Goal: Task Accomplishment & Management: Use online tool/utility

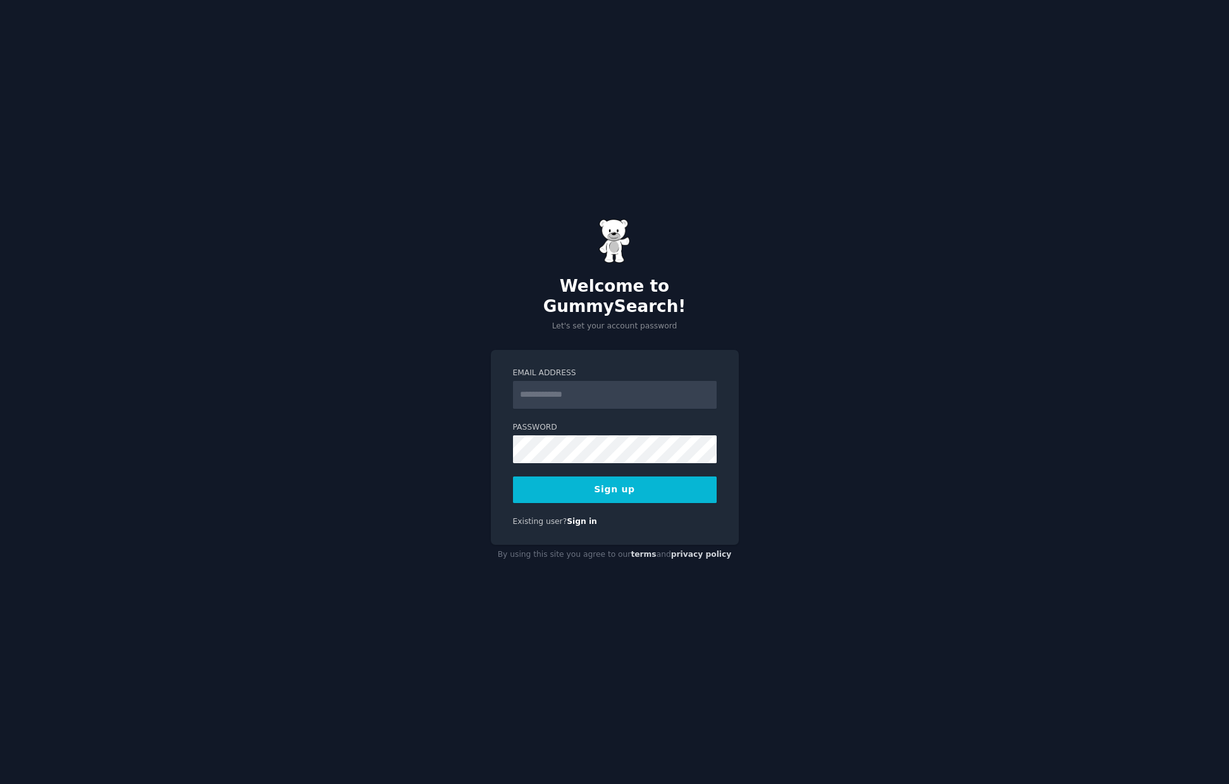
click at [558, 393] on input "Email Address" at bounding box center [615, 395] width 204 height 28
click at [799, 243] on div "Welcome to GummySearch! Let's set your account password Email Address Password …" at bounding box center [614, 392] width 1229 height 784
click at [564, 384] on input "Email Address" at bounding box center [615, 395] width 204 height 28
type input "**********"
click at [546, 486] on button "Sign up" at bounding box center [615, 489] width 204 height 27
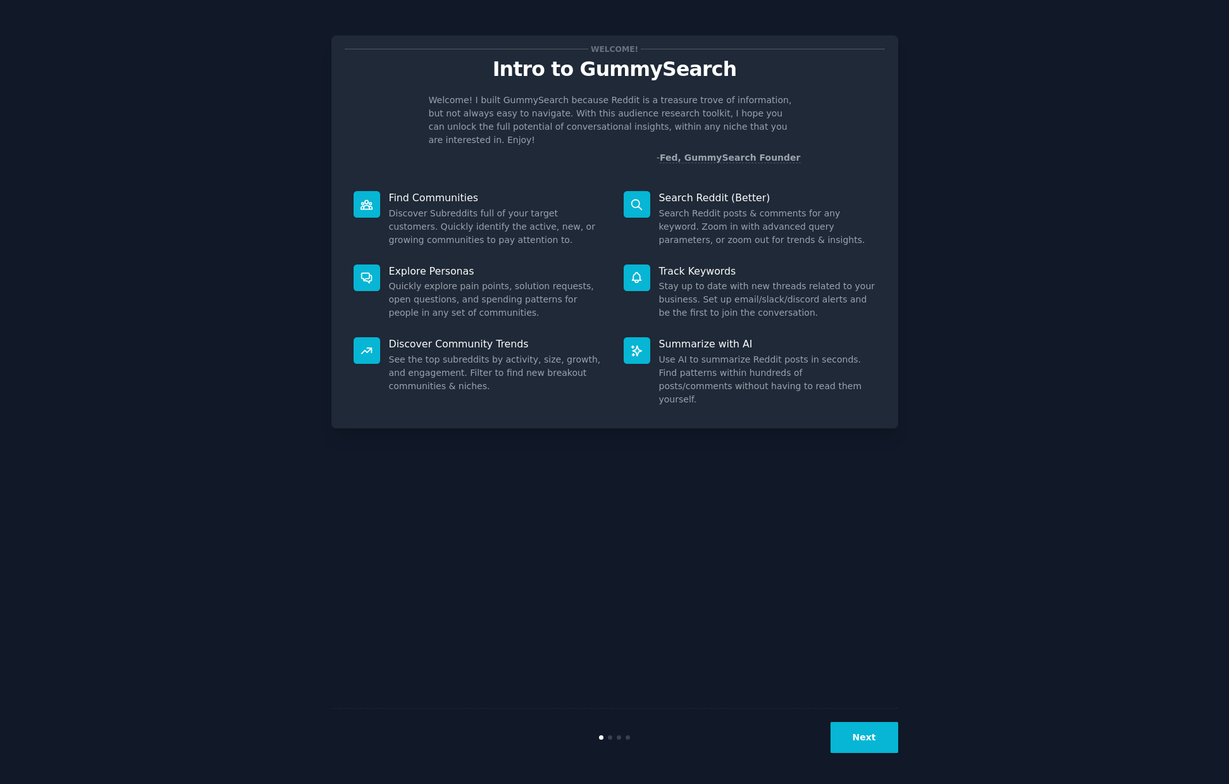
click at [860, 734] on button "Next" at bounding box center [864, 737] width 68 height 31
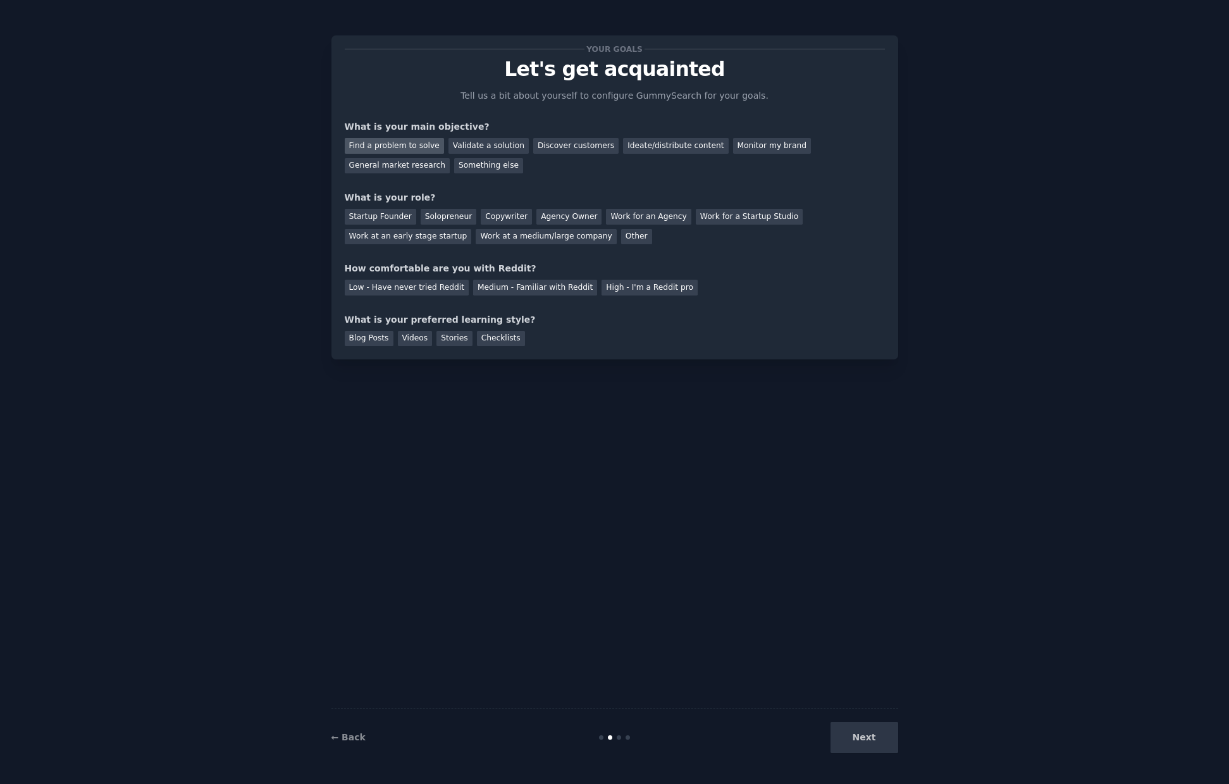
click at [412, 148] on div "Find a problem to solve" at bounding box center [394, 146] width 99 height 16
click at [453, 218] on div "Solopreneur" at bounding box center [449, 217] width 56 height 16
click at [531, 289] on div "Medium - Familiar with Reddit" at bounding box center [535, 288] width 124 height 16
click at [485, 335] on div "Checklists" at bounding box center [501, 339] width 48 height 16
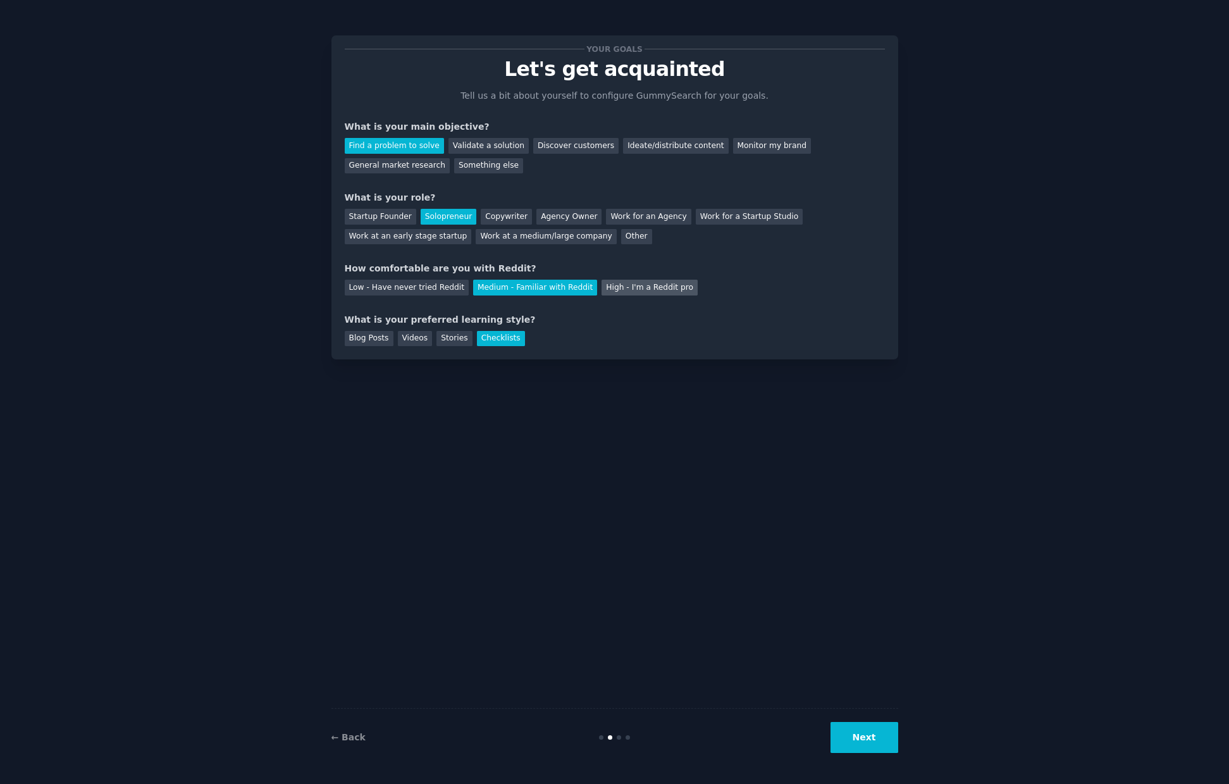
click at [636, 287] on div "High - I'm a Reddit pro" at bounding box center [649, 288] width 96 height 16
click at [369, 336] on div "Blog Posts" at bounding box center [369, 339] width 49 height 16
click at [842, 724] on button "Next" at bounding box center [864, 737] width 68 height 31
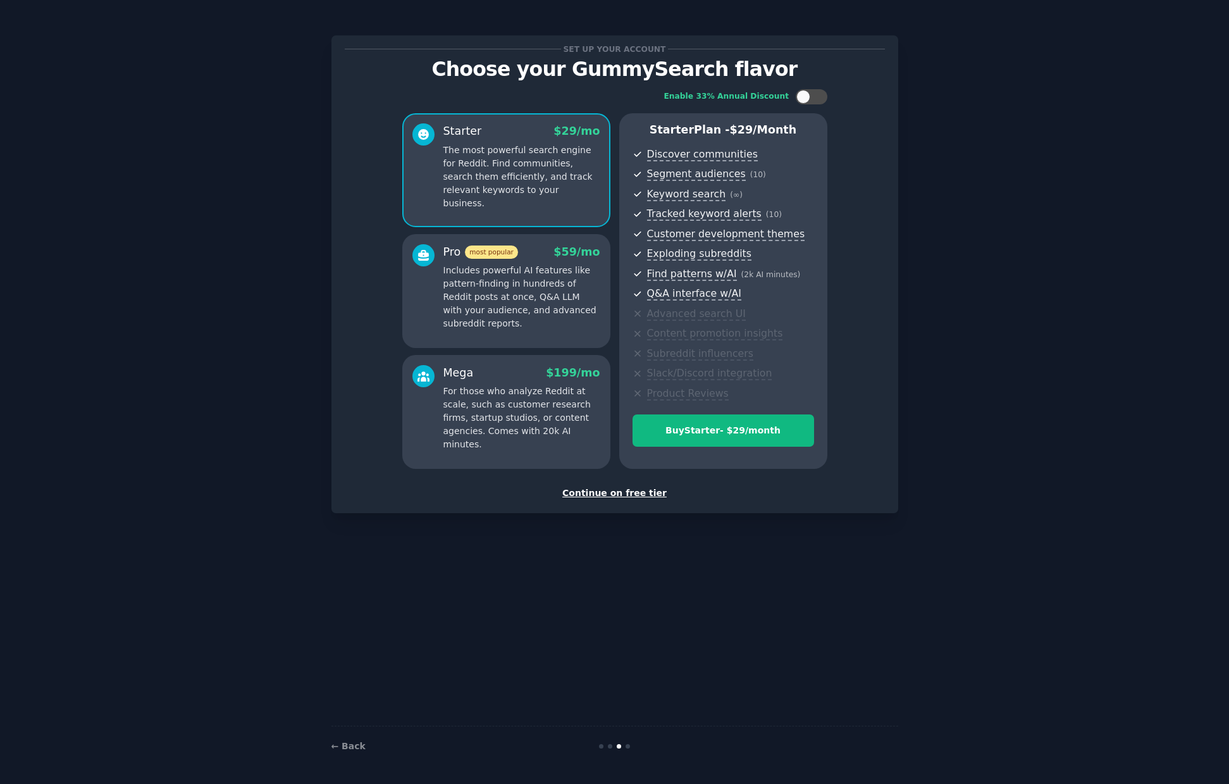
click at [622, 491] on div "Continue on free tier" at bounding box center [615, 492] width 540 height 13
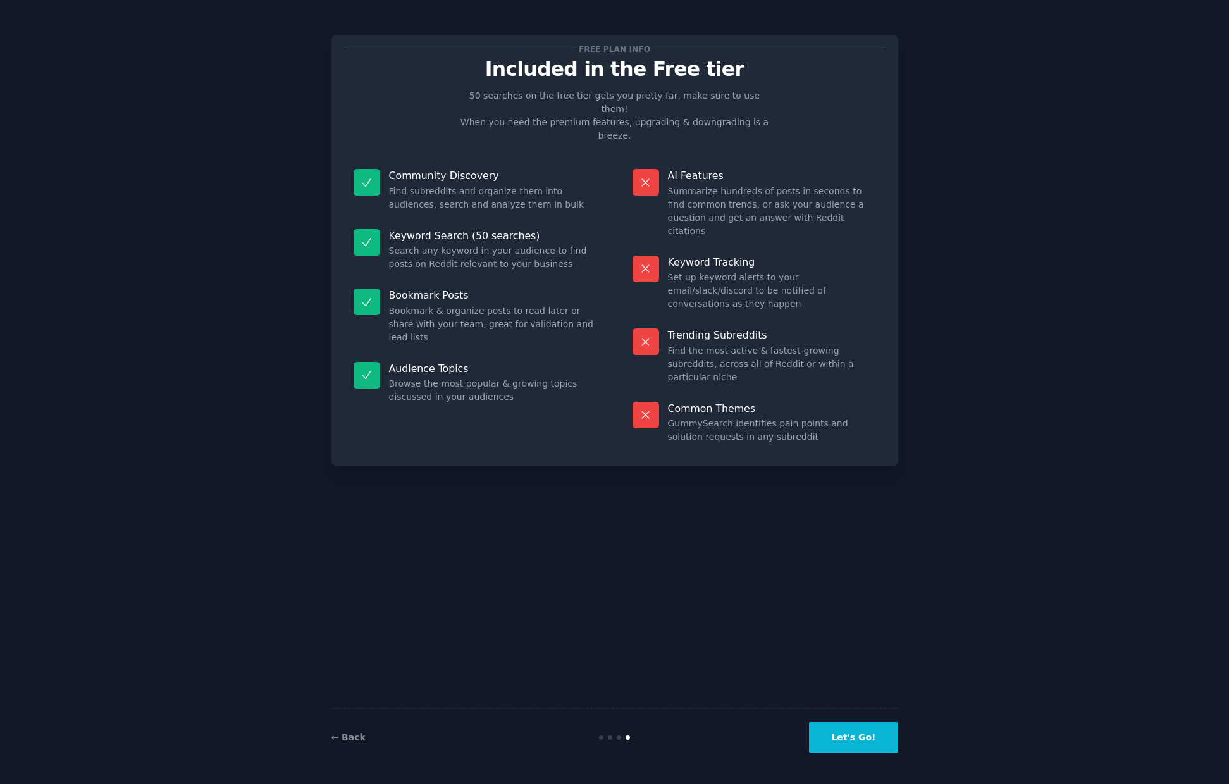
click at [849, 743] on button "Let's Go!" at bounding box center [853, 737] width 89 height 31
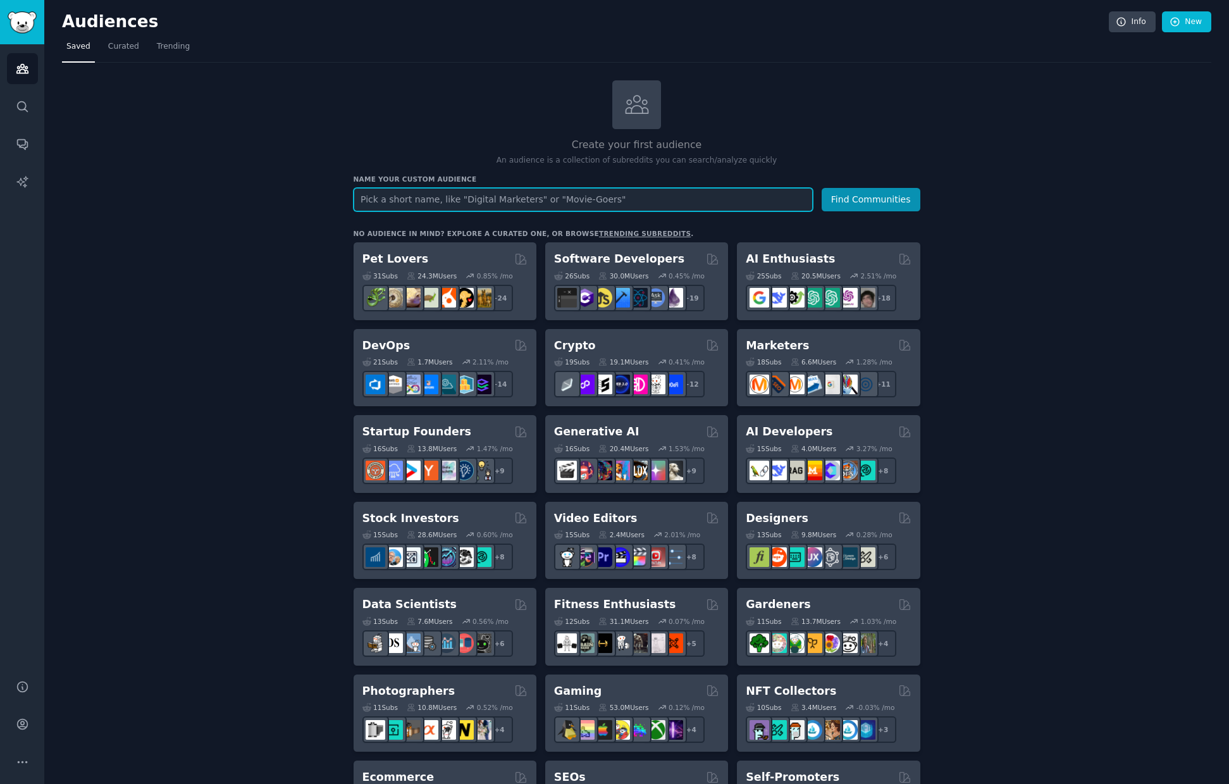
click at [378, 194] on input "text" at bounding box center [583, 199] width 459 height 23
type input "homeschool"
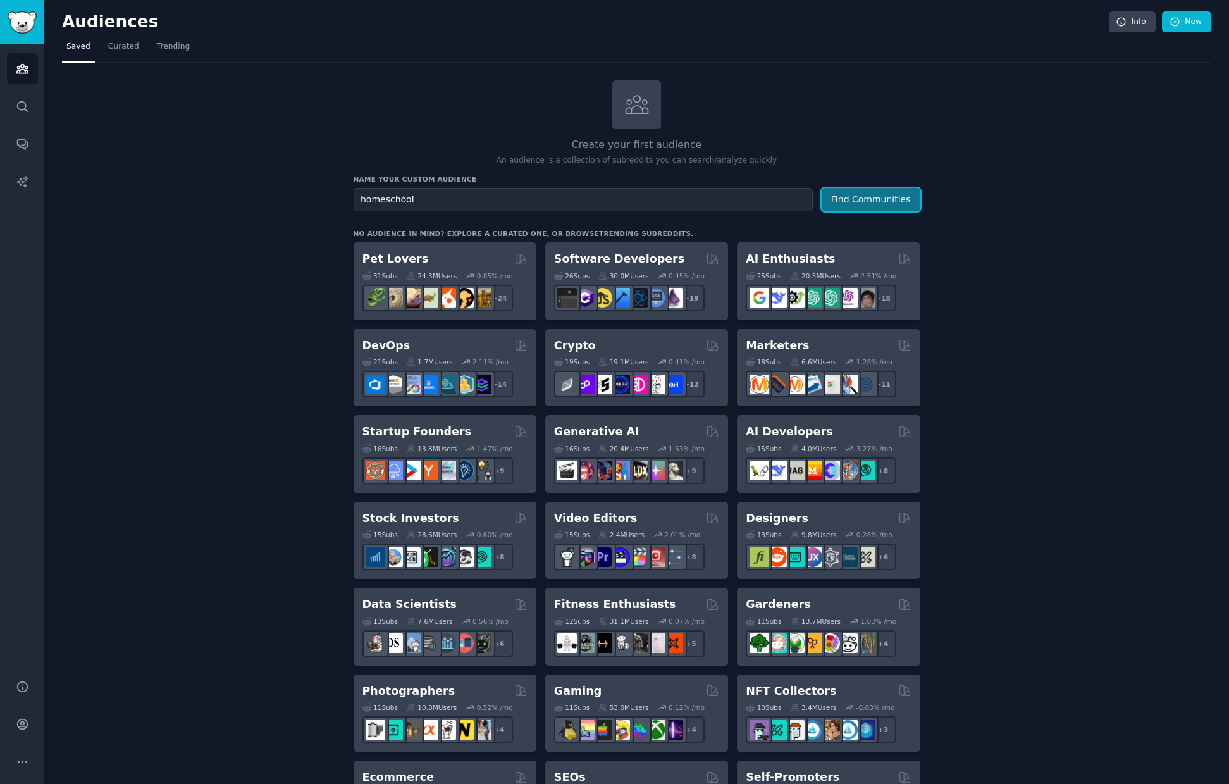
click at [873, 200] on button "Find Communities" at bounding box center [871, 199] width 99 height 23
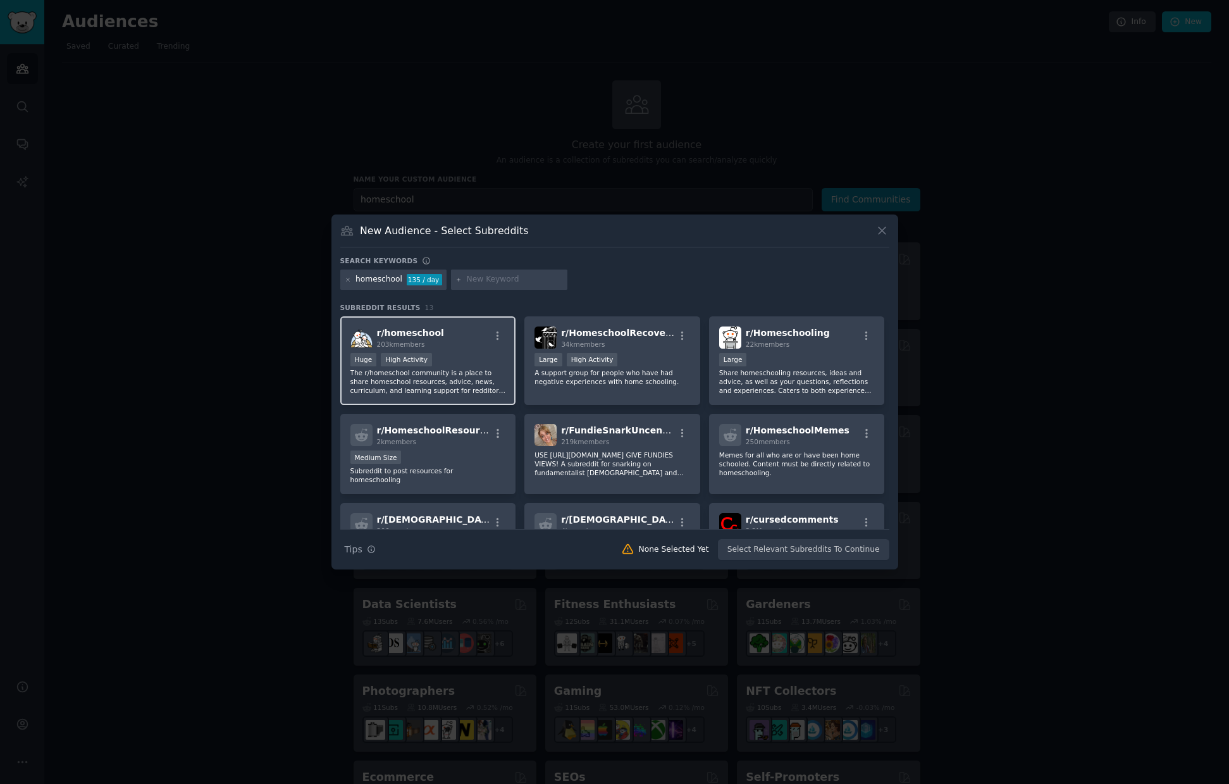
click at [421, 335] on span "r/ homeschool" at bounding box center [410, 333] width 67 height 10
click at [884, 231] on icon at bounding box center [881, 230] width 13 height 13
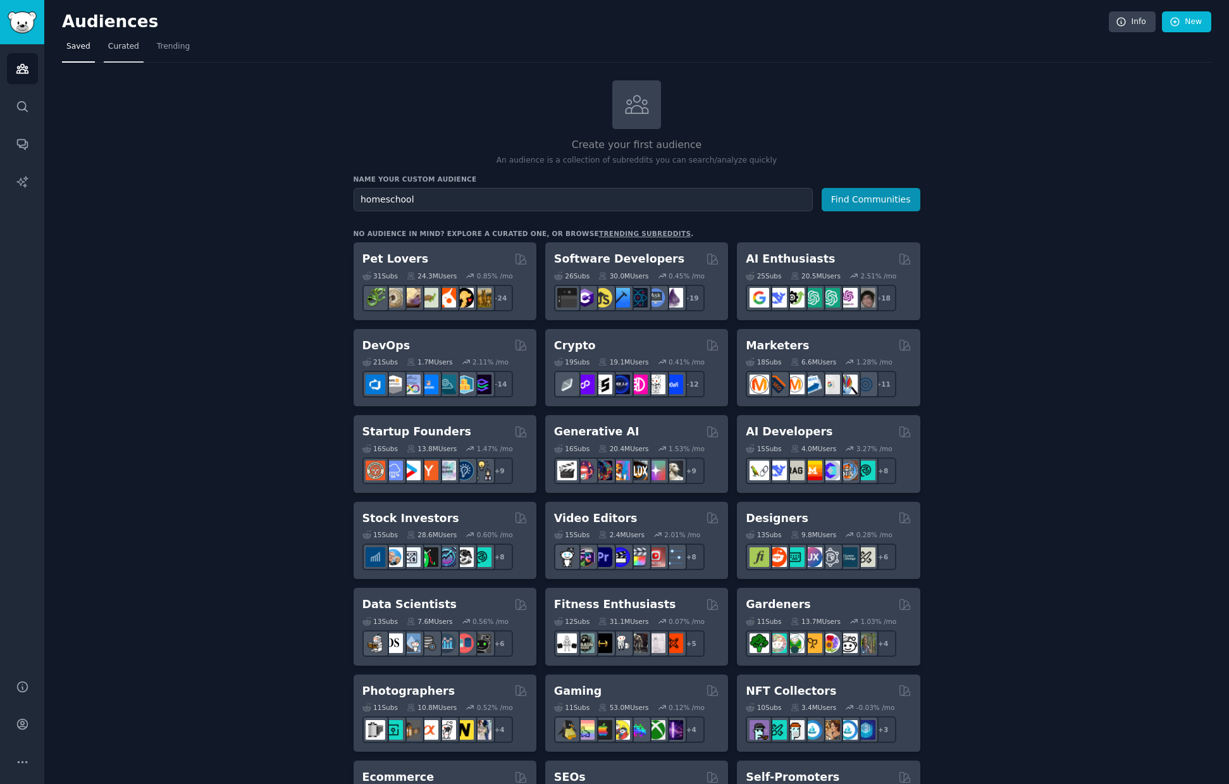
click at [119, 43] on span "Curated" at bounding box center [123, 46] width 31 height 11
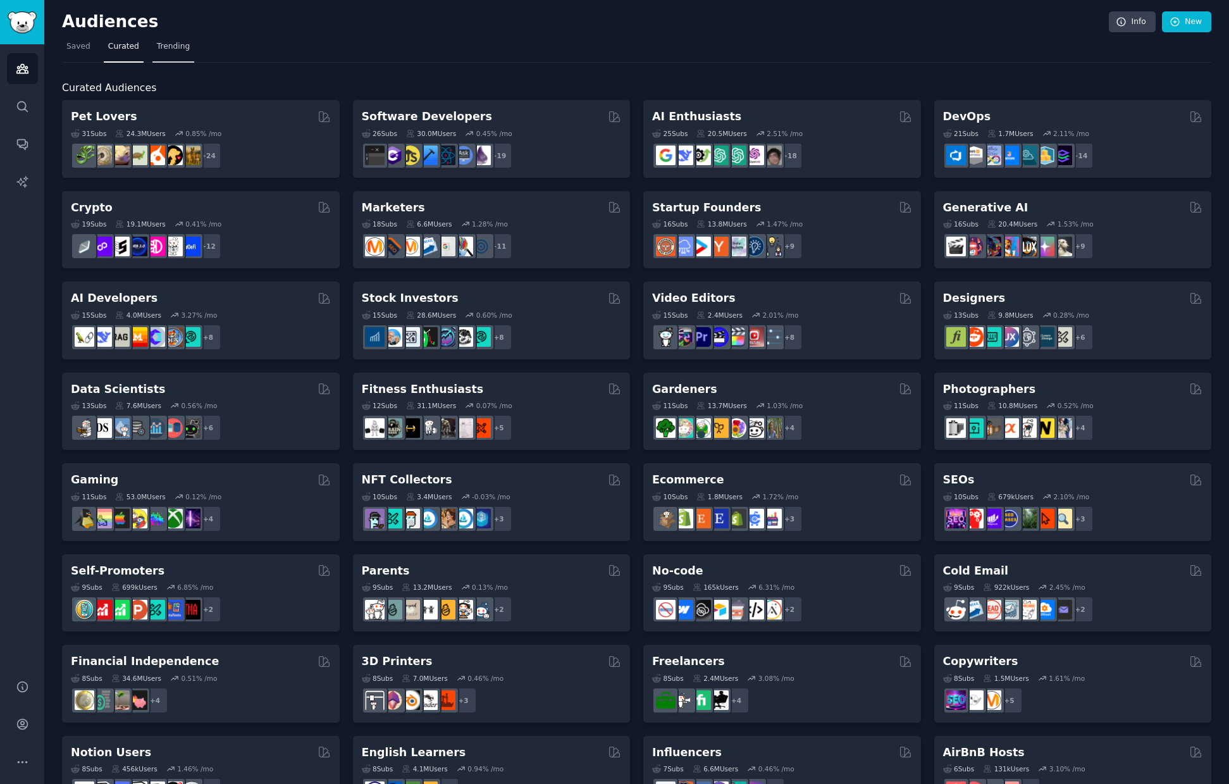
click at [166, 44] on span "Trending" at bounding box center [173, 46] width 33 height 11
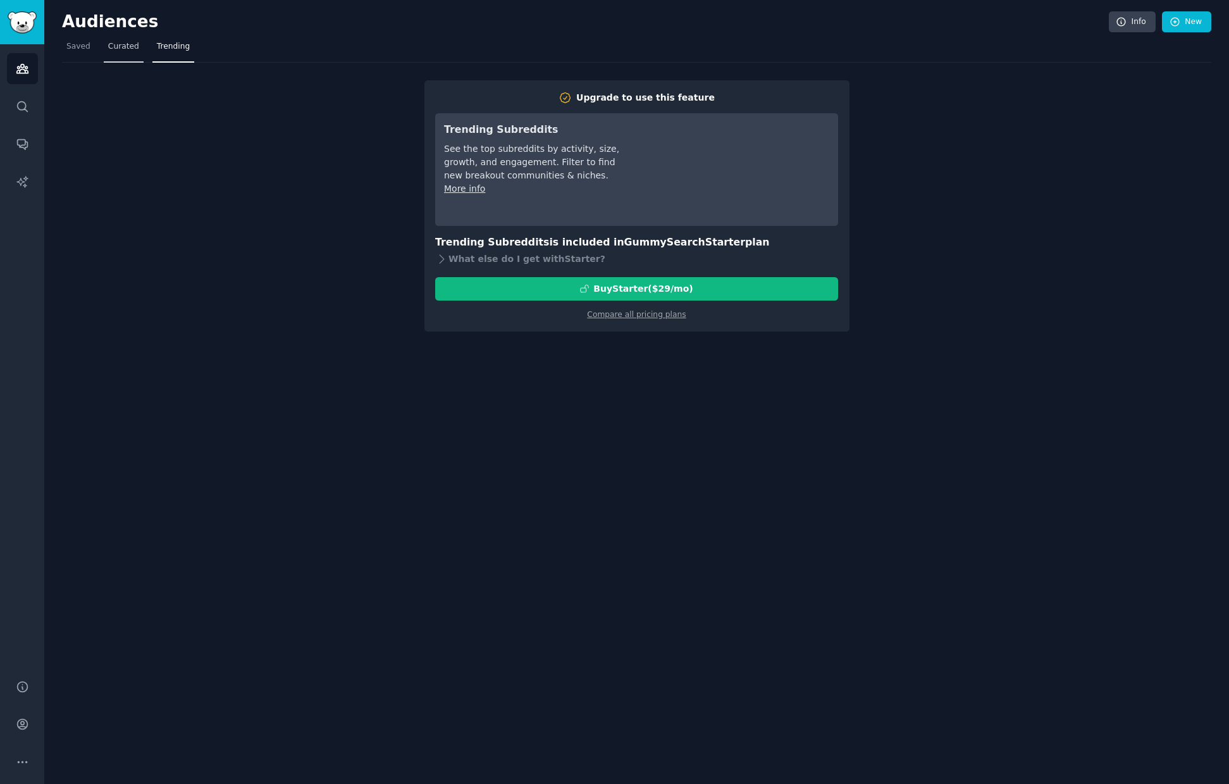
click at [122, 56] on link "Curated" at bounding box center [124, 50] width 40 height 26
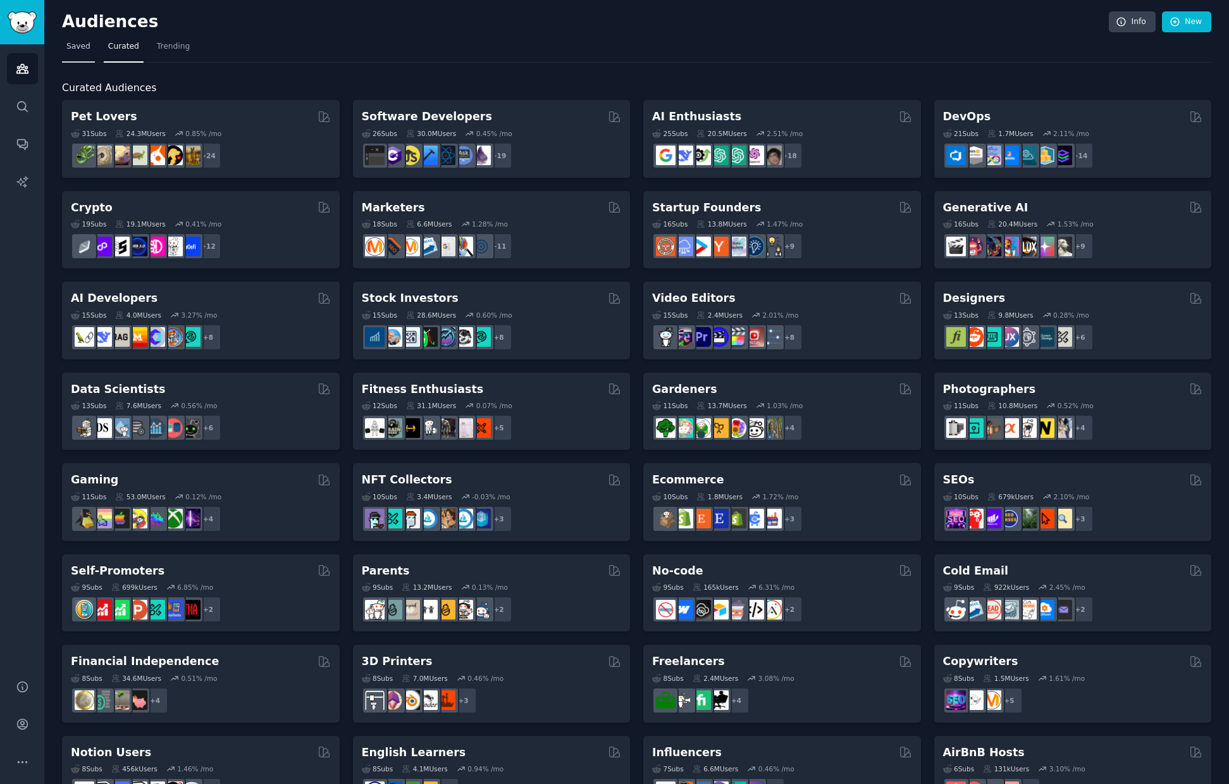
click at [90, 58] on link "Saved" at bounding box center [78, 50] width 33 height 26
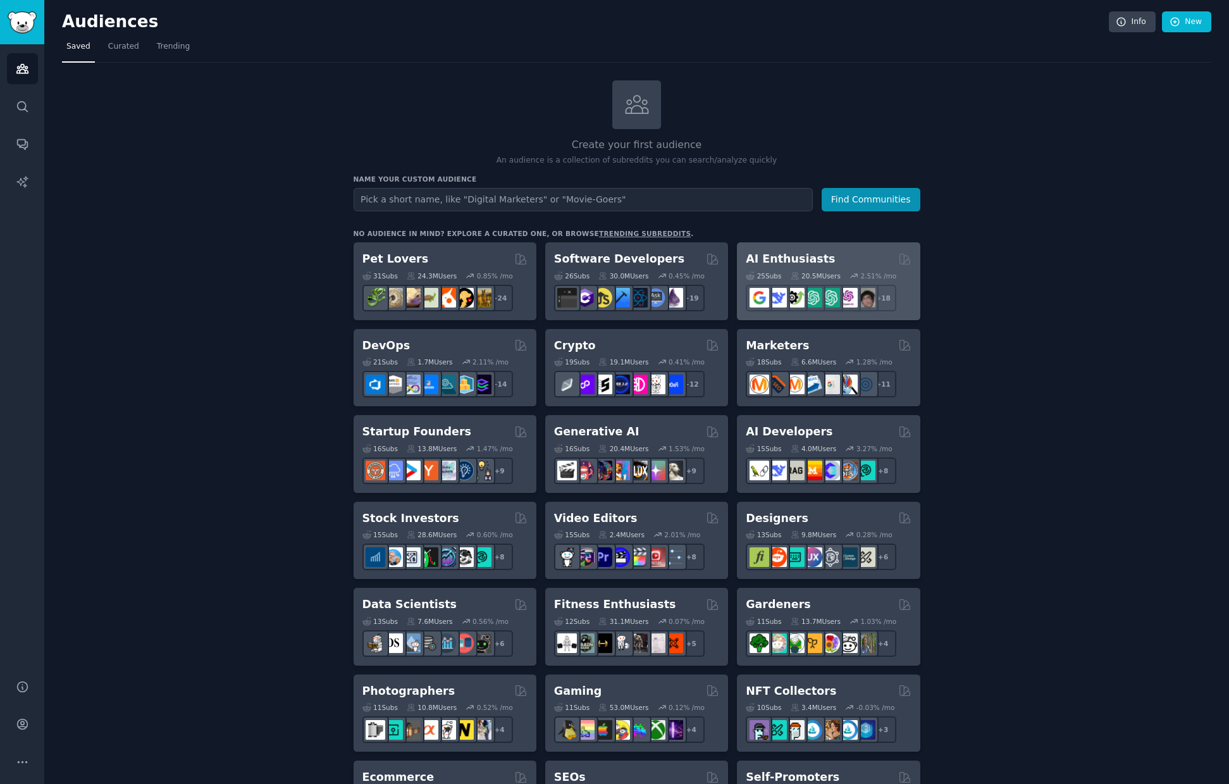
click at [768, 249] on div "AI Enthusiasts 25 Sub s 20.5M Users 2.51 % /mo r/GoogleGeminiAI + 18" at bounding box center [828, 281] width 183 height 78
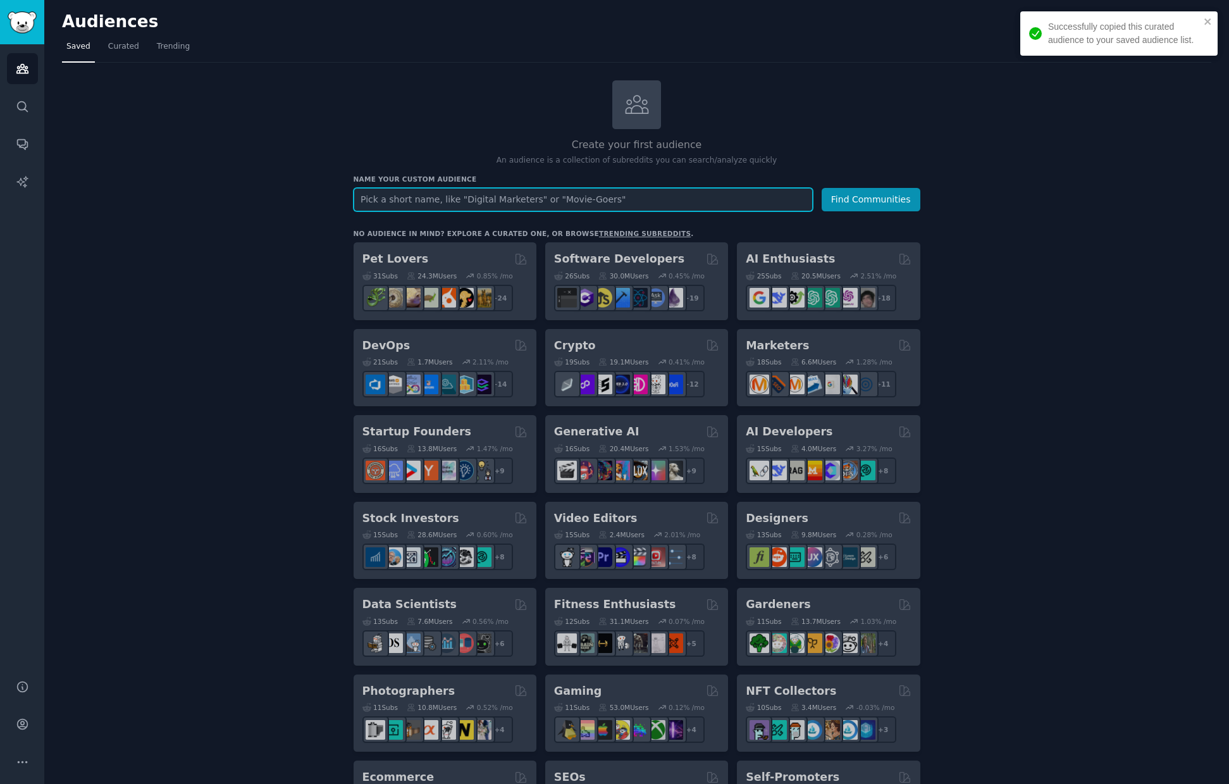
click at [558, 193] on input "text" at bounding box center [583, 199] width 459 height 23
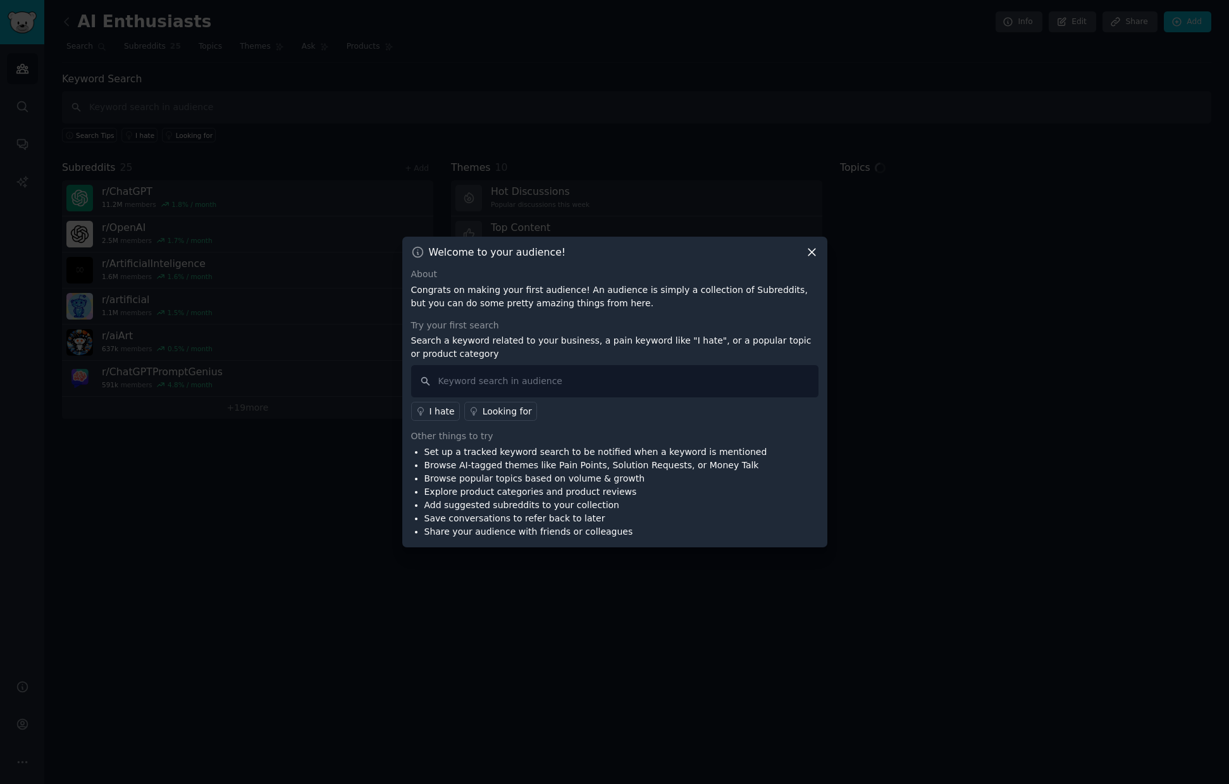
click at [814, 248] on icon at bounding box center [811, 251] width 13 height 13
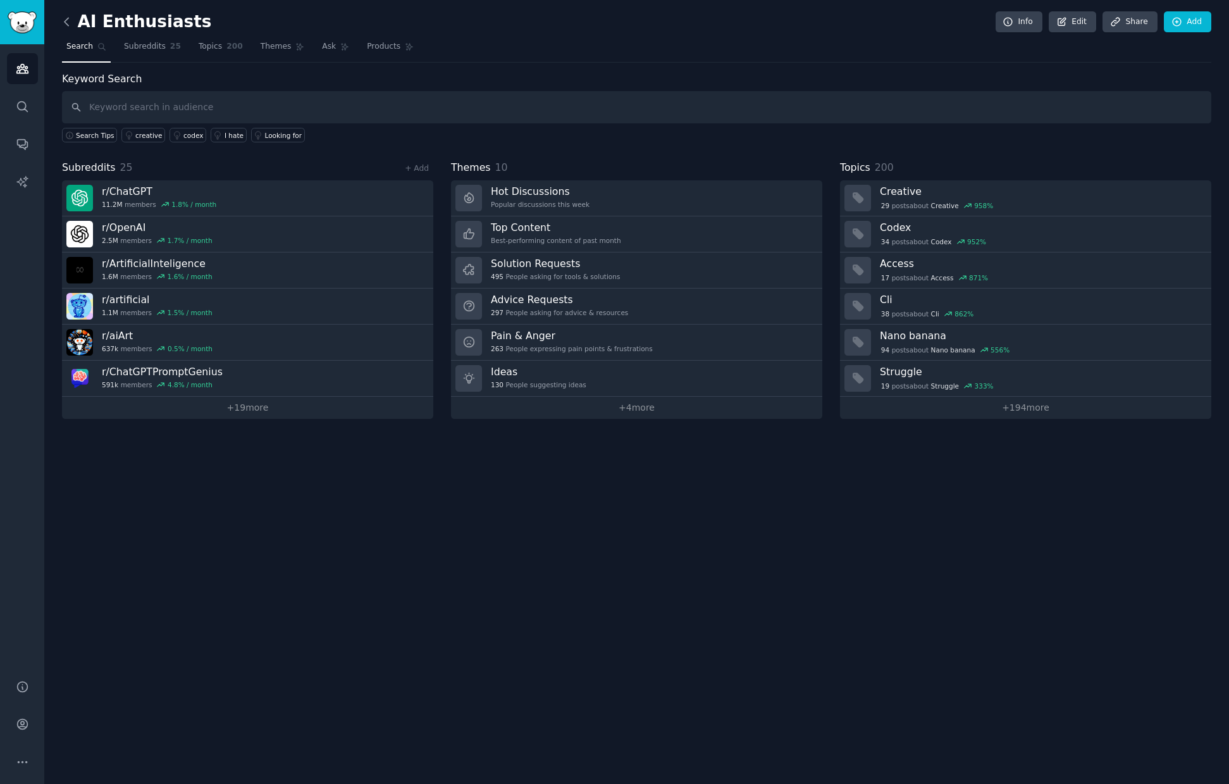
click at [73, 25] on icon at bounding box center [66, 21] width 13 height 13
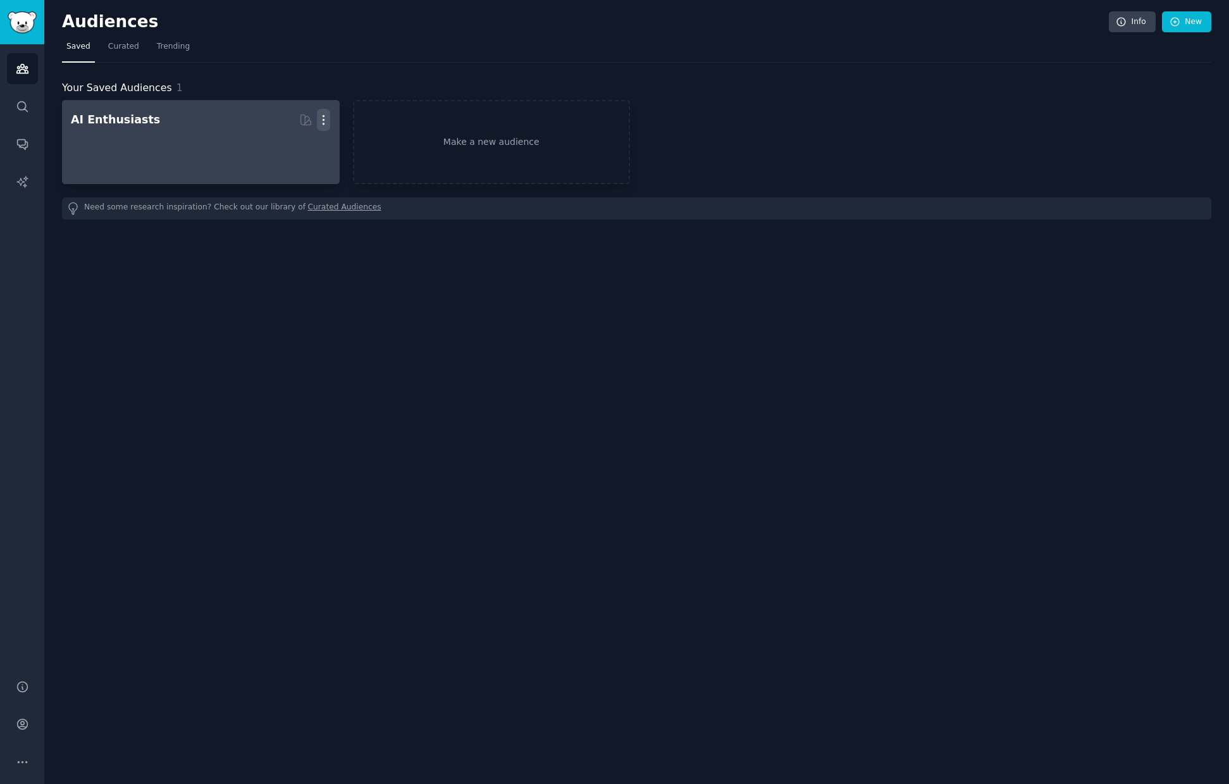
click at [327, 118] on icon "button" at bounding box center [323, 119] width 13 height 13
click at [305, 139] on div "Delete" at bounding box center [280, 146] width 60 height 27
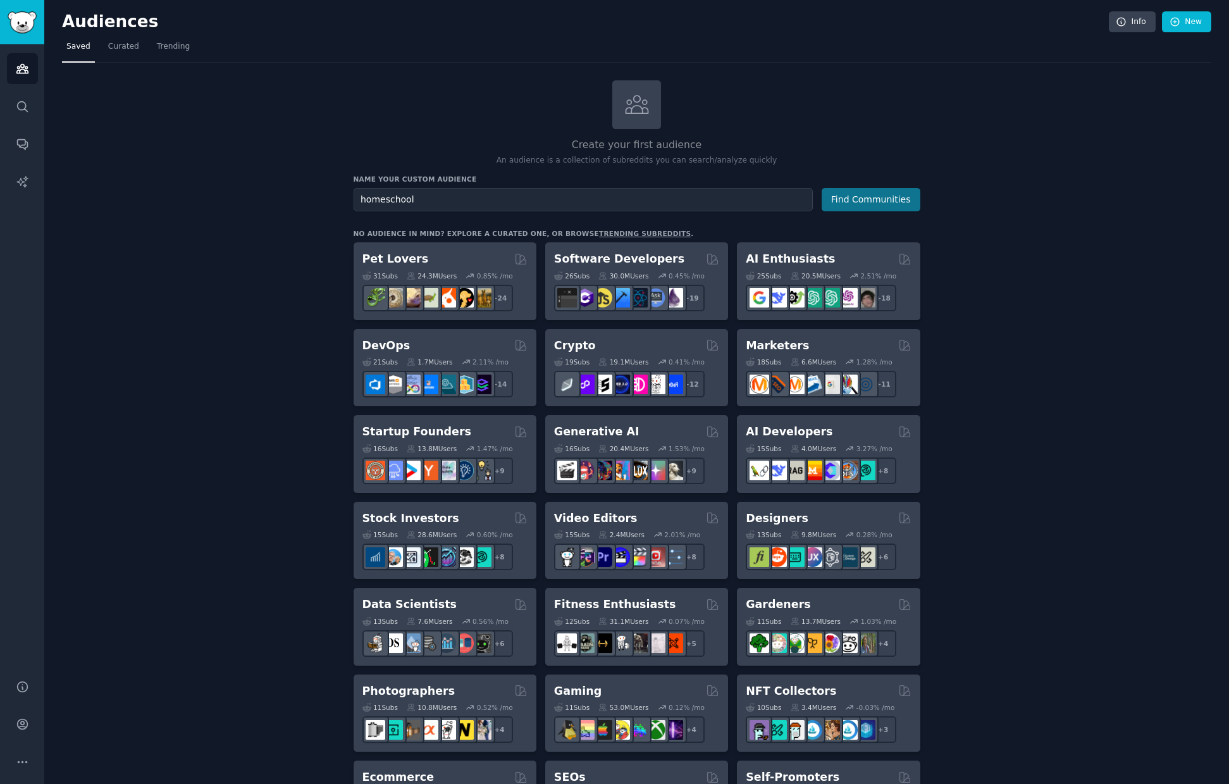
type input "homeschool"
click at [839, 204] on button "Find Communities" at bounding box center [871, 199] width 99 height 23
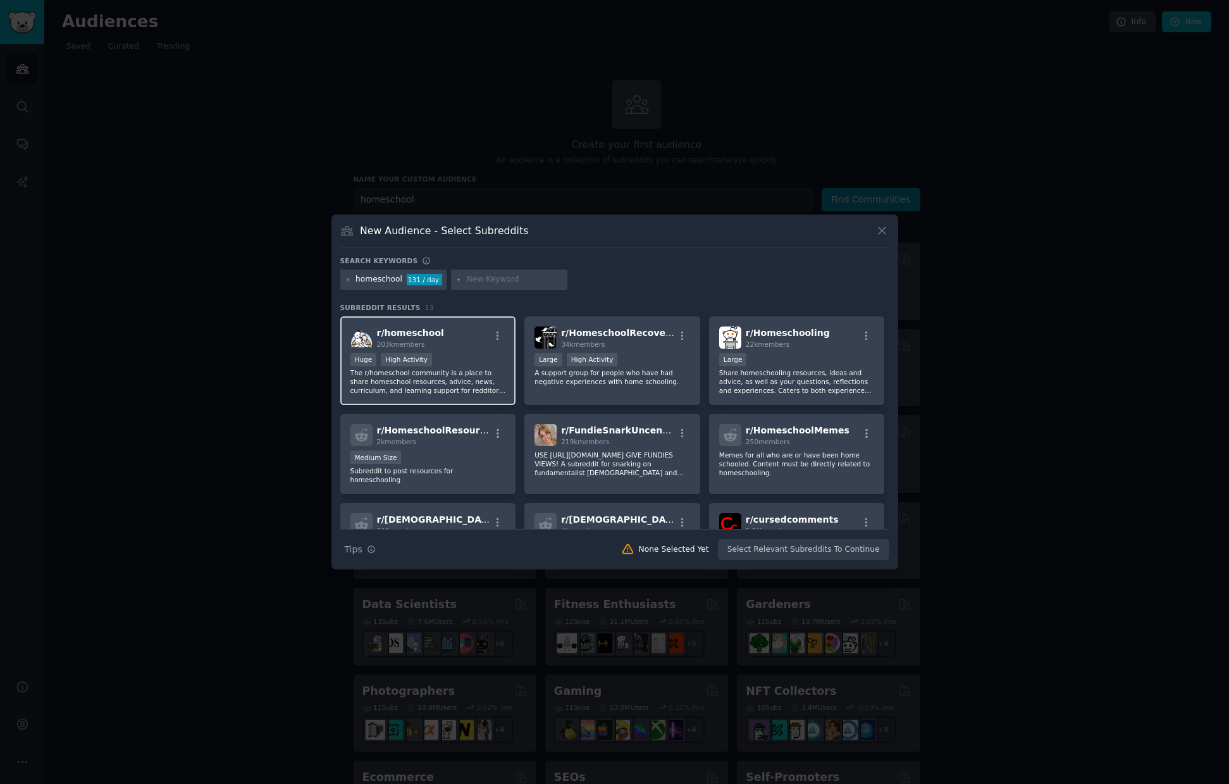
click at [441, 338] on div "r/ homeschool 203k members" at bounding box center [428, 337] width 156 height 22
click at [845, 544] on button "Create Audience" at bounding box center [847, 550] width 83 height 22
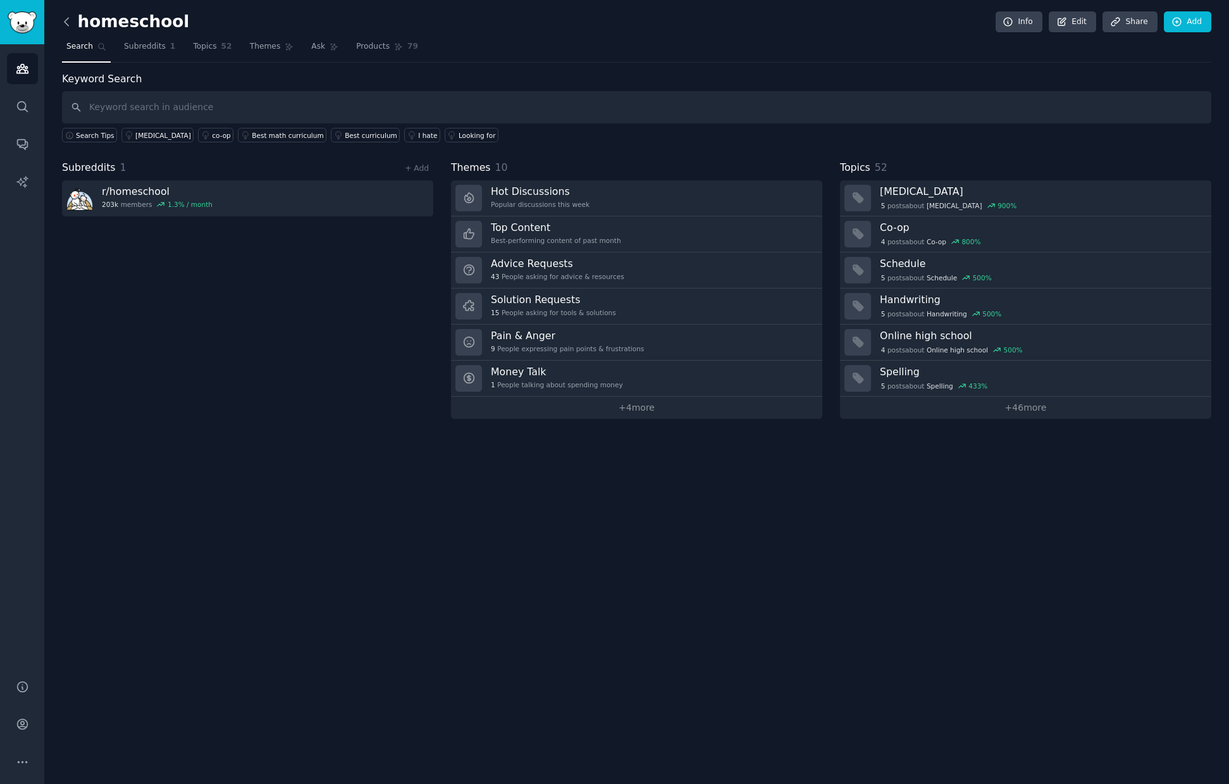
click at [71, 21] on icon at bounding box center [66, 21] width 13 height 13
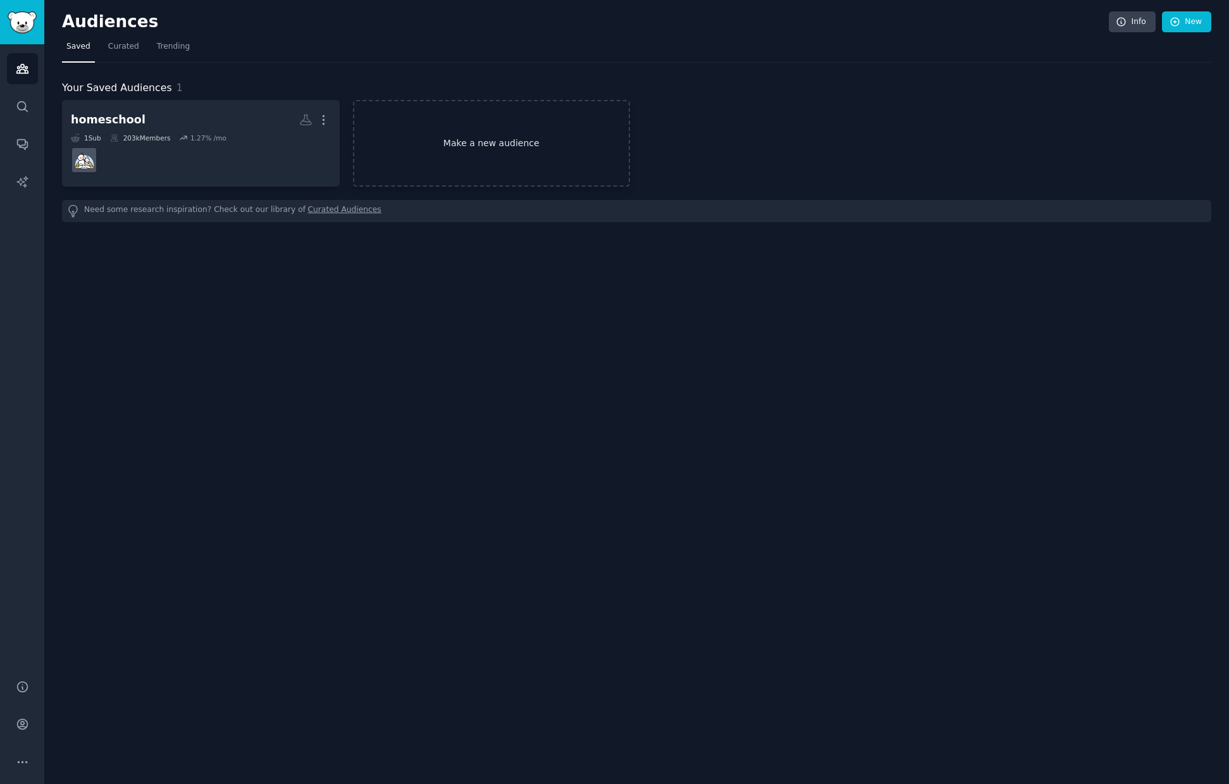
click at [533, 150] on link "Make a new audience" at bounding box center [492, 143] width 278 height 87
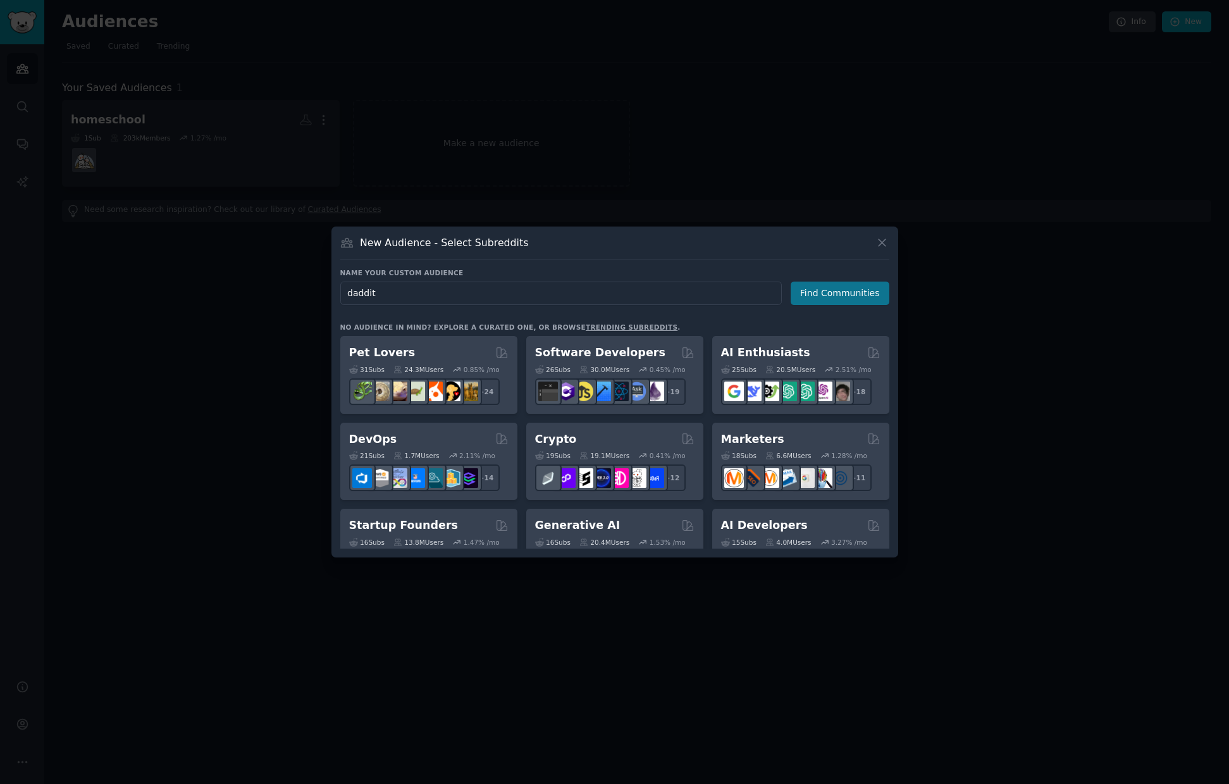
type input "daddit"
click at [812, 295] on button "Find Communities" at bounding box center [840, 292] width 99 height 23
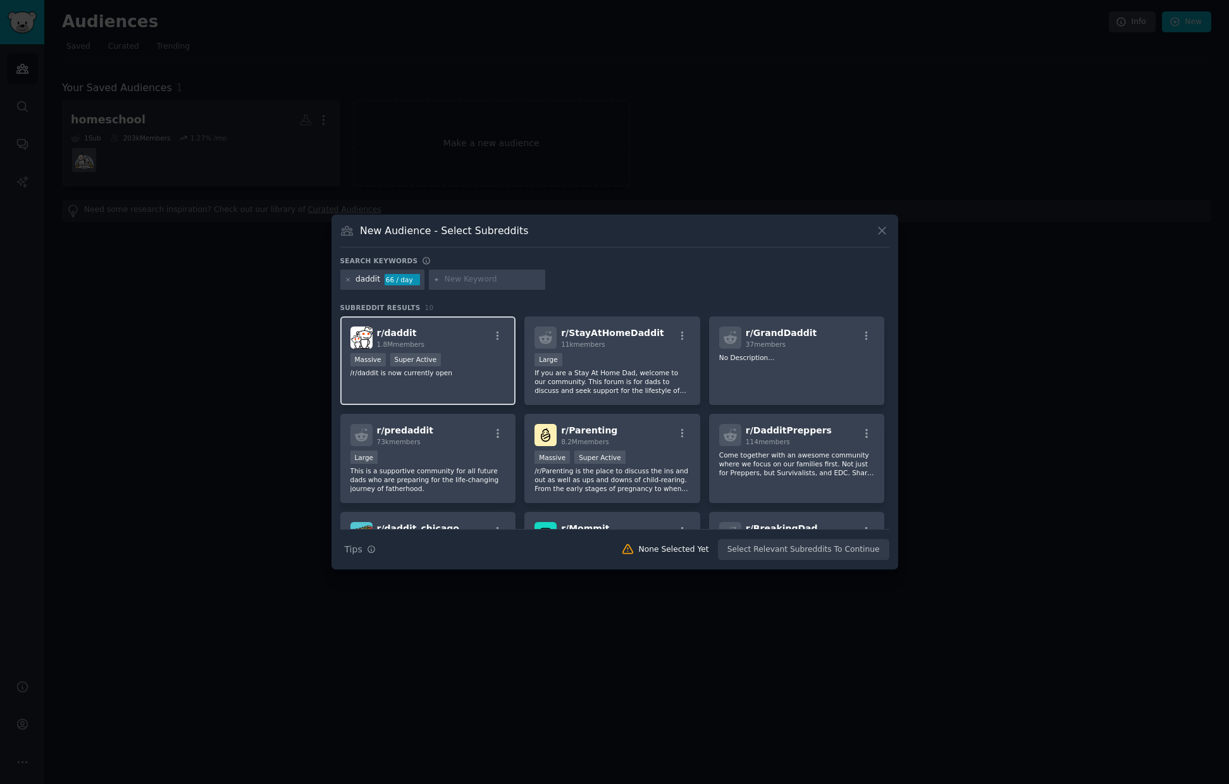
click at [416, 330] on h2 "r/ daddit 1.8M members" at bounding box center [401, 337] width 48 height 22
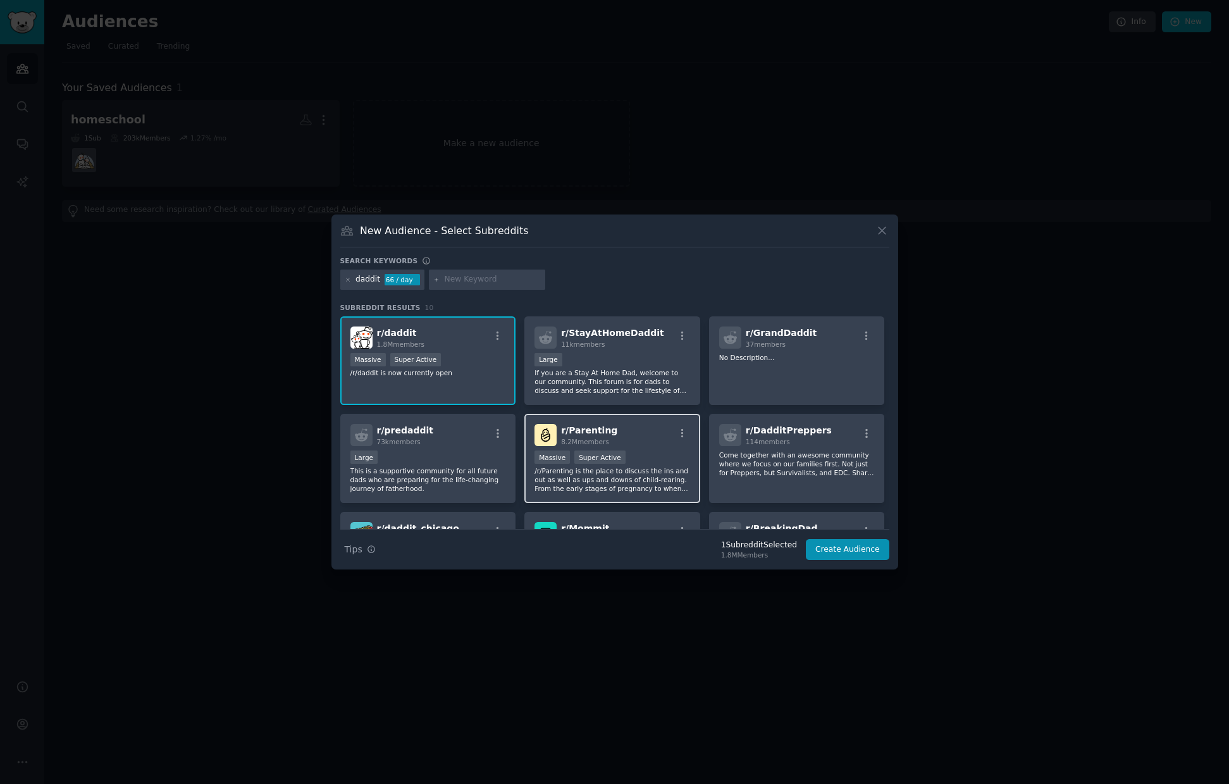
click at [593, 440] on span "8.2M members" at bounding box center [585, 442] width 48 height 8
click at [839, 555] on button "Create Audience" at bounding box center [847, 550] width 83 height 22
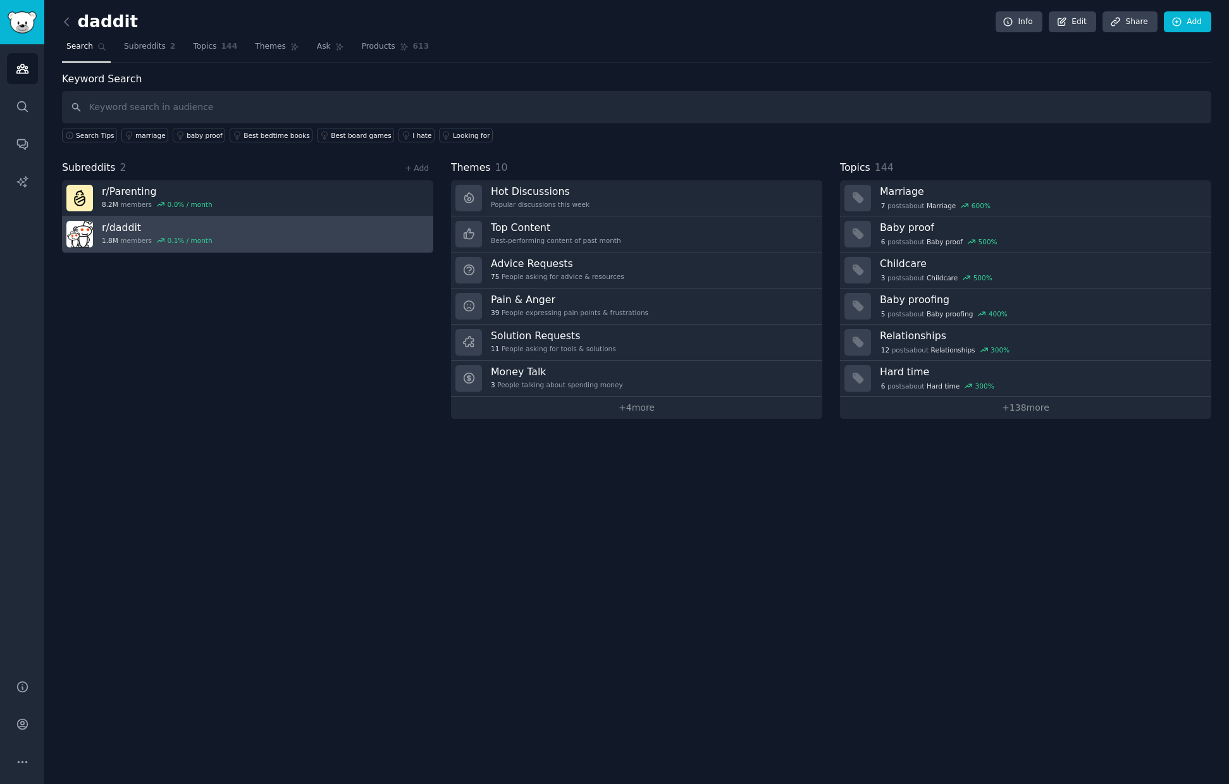
click at [164, 223] on h3 "r/ daddit" at bounding box center [157, 227] width 111 height 13
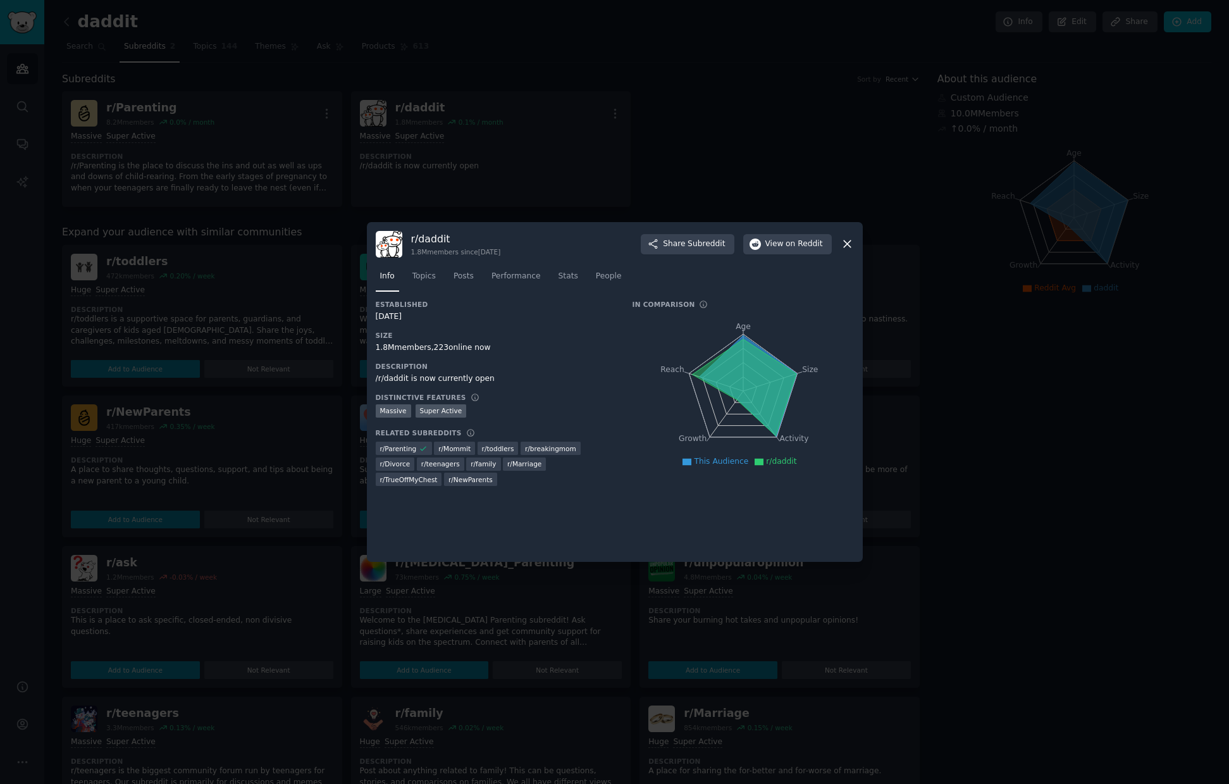
click at [842, 245] on icon at bounding box center [847, 243] width 13 height 13
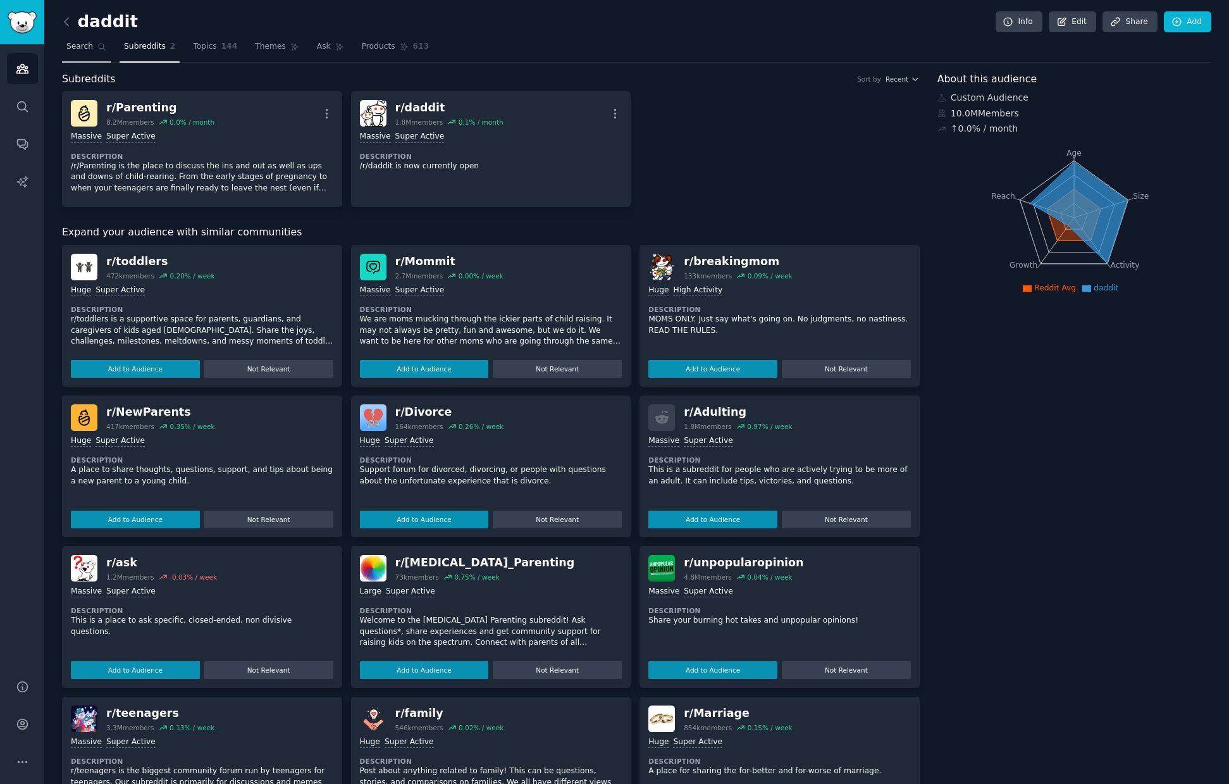
click at [72, 46] on span "Search" at bounding box center [79, 46] width 27 height 11
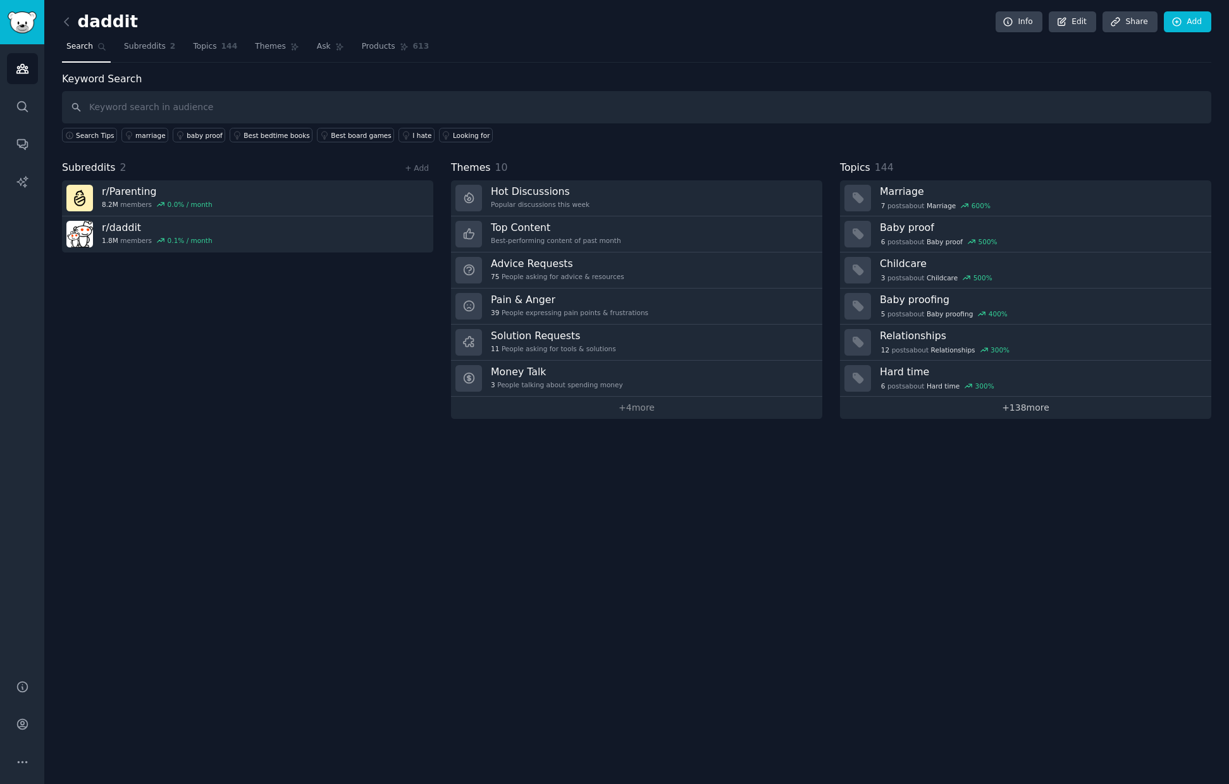
click at [1035, 405] on link "+ 138 more" at bounding box center [1025, 408] width 371 height 22
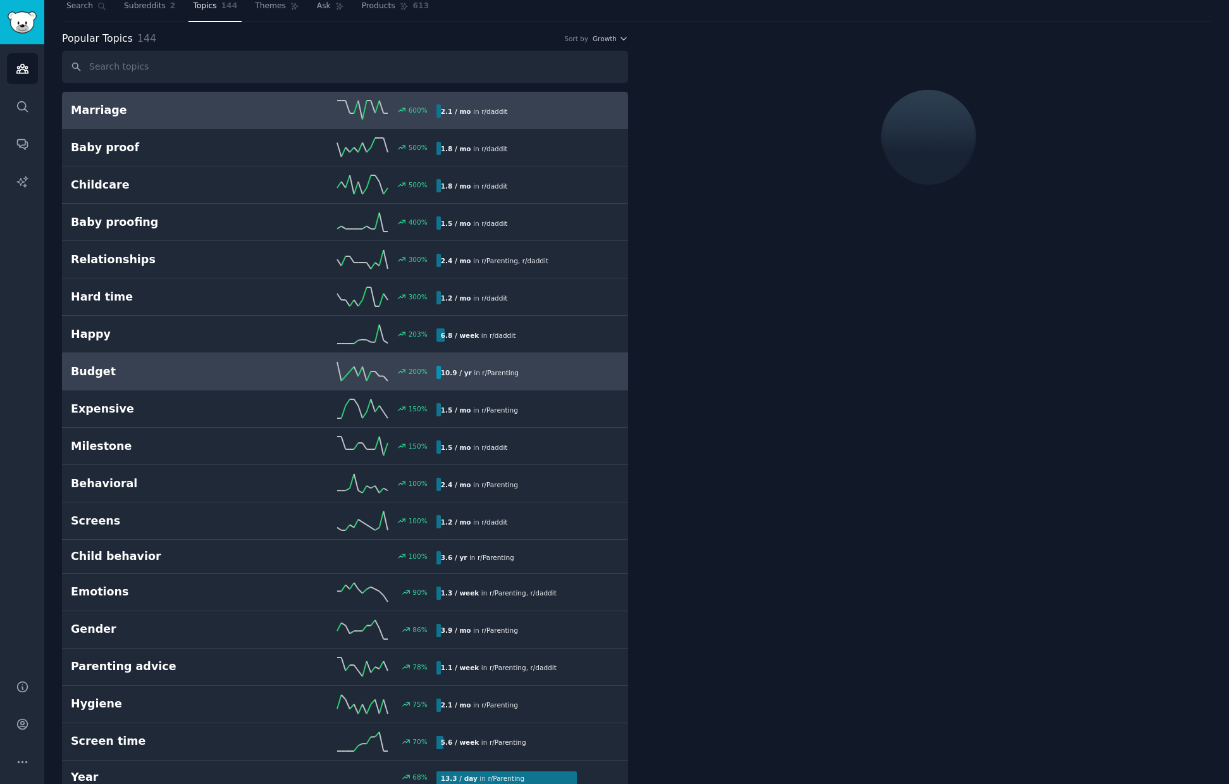
scroll to position [66, 0]
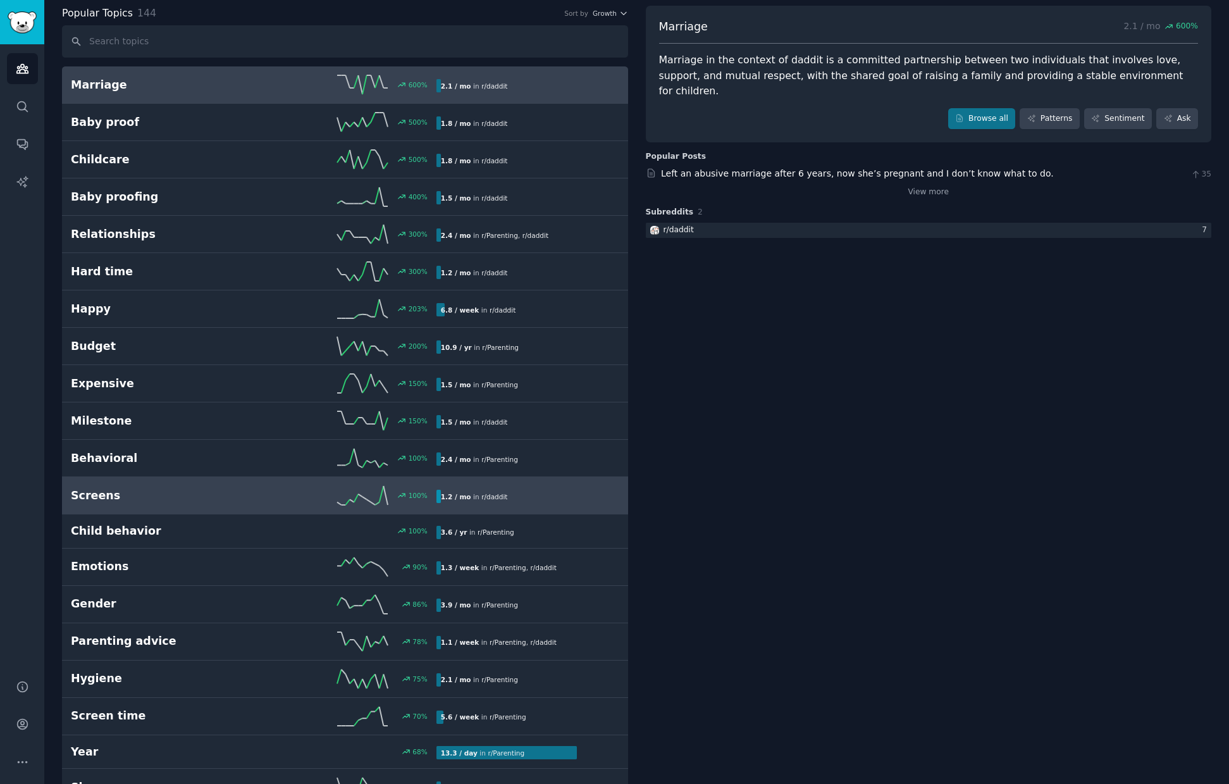
click at [80, 490] on h2 "Screens" at bounding box center [162, 496] width 183 height 16
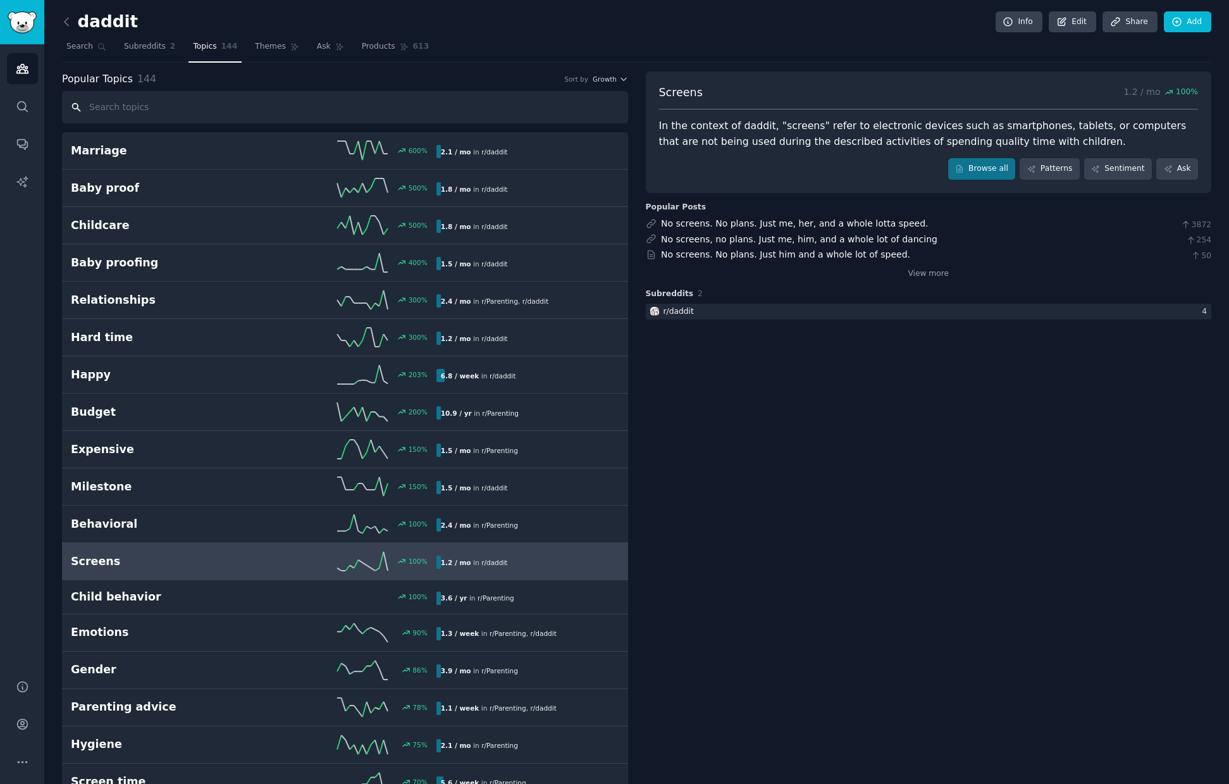
click at [505, 109] on input "text" at bounding box center [345, 107] width 566 height 32
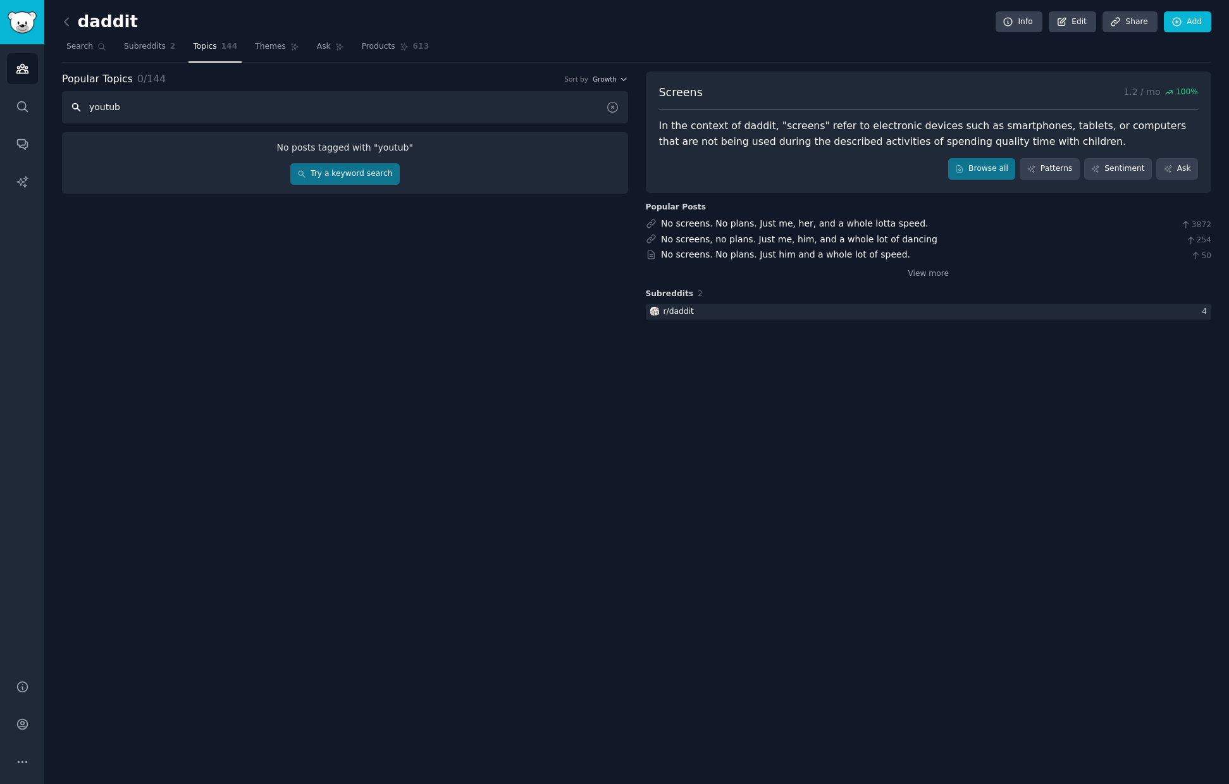
type input "youtube"
drag, startPoint x: 207, startPoint y: 113, endPoint x: 20, endPoint y: 124, distance: 186.9
click at [20, 124] on div "Audiences Search Conversations AI Reports Help Account More daddit Info Edit Sh…" at bounding box center [614, 392] width 1229 height 784
drag, startPoint x: 151, startPoint y: 111, endPoint x: 57, endPoint y: 112, distance: 93.6
click at [56, 109] on div "daddit Info Edit Share Add Search Subreddits 2 Topics 144 Themes Ask Products 6…" at bounding box center [636, 392] width 1185 height 784
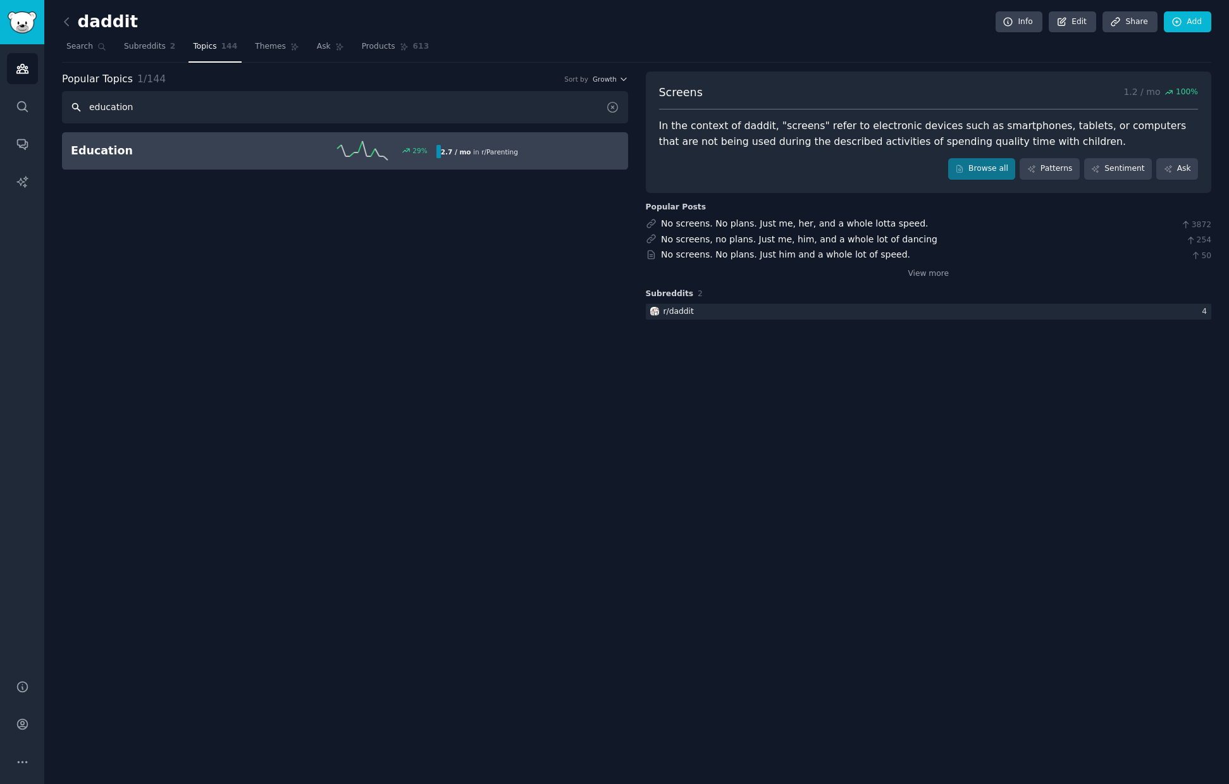
type input "education"
click at [149, 155] on h2 "Education" at bounding box center [162, 151] width 183 height 16
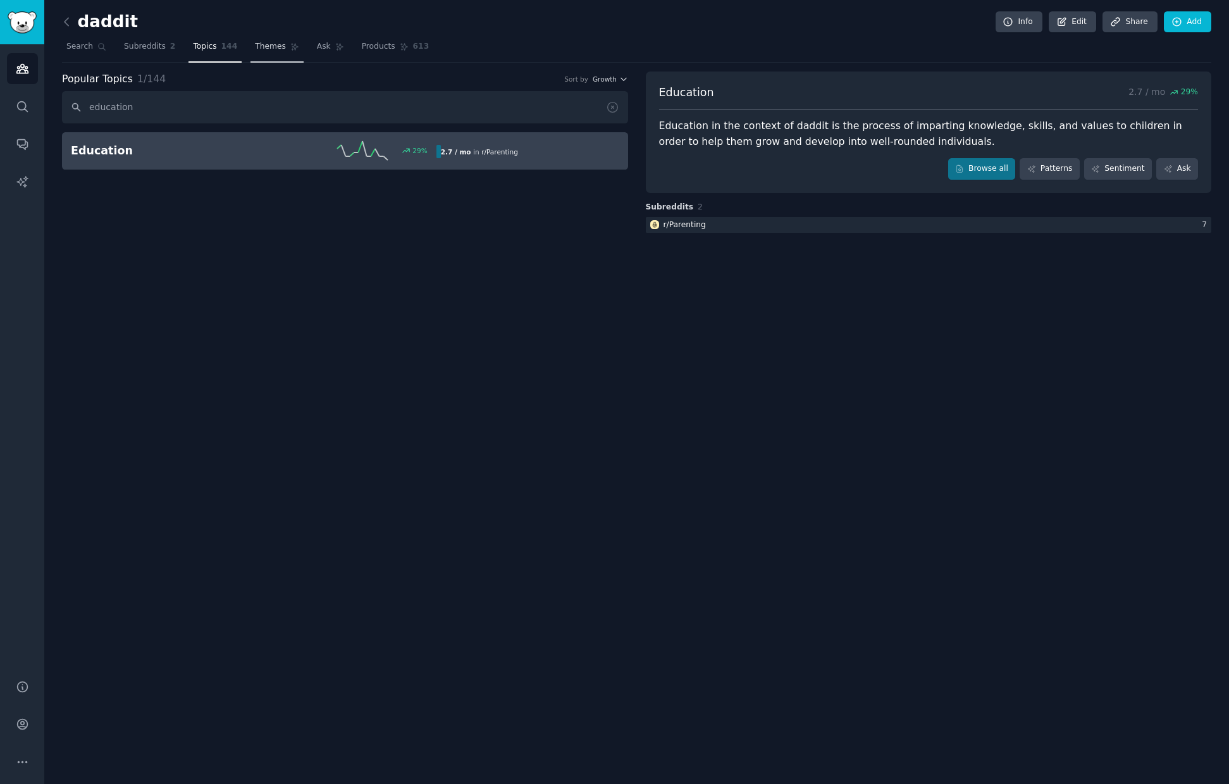
click at [258, 42] on span "Themes" at bounding box center [270, 46] width 31 height 11
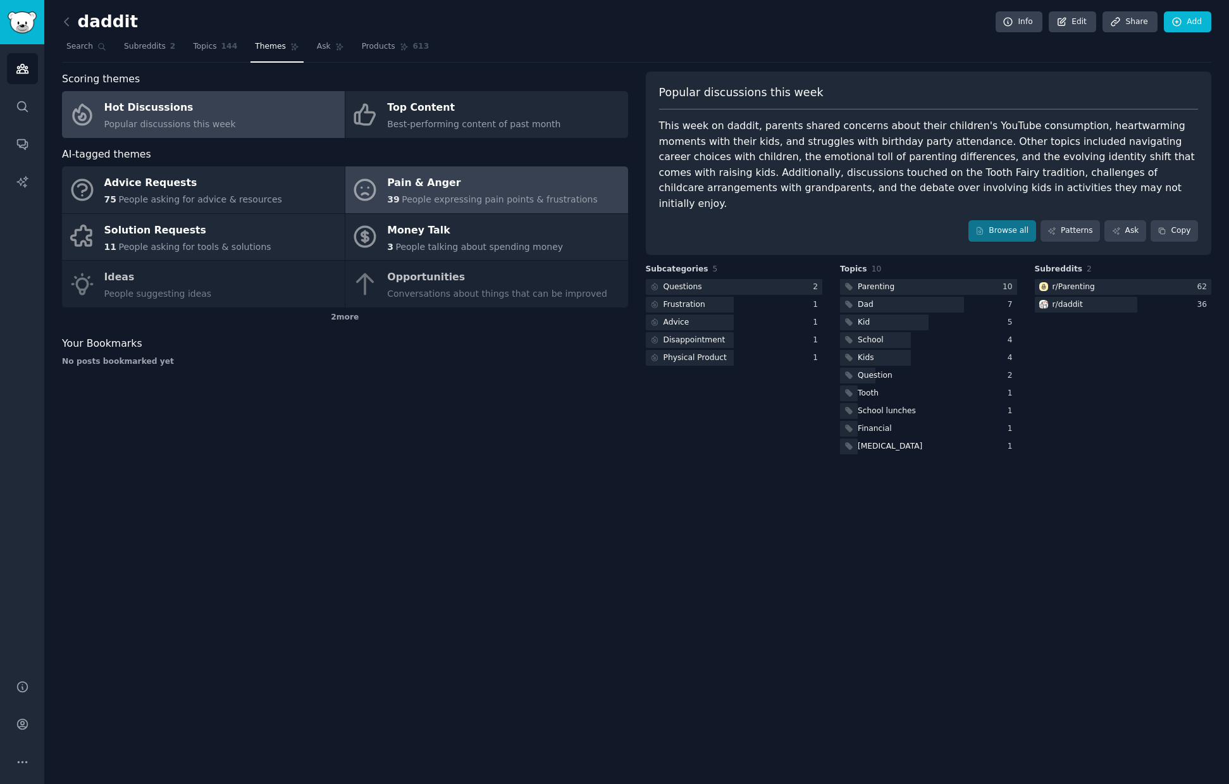
click at [429, 191] on div "Pain & Anger" at bounding box center [492, 183] width 211 height 20
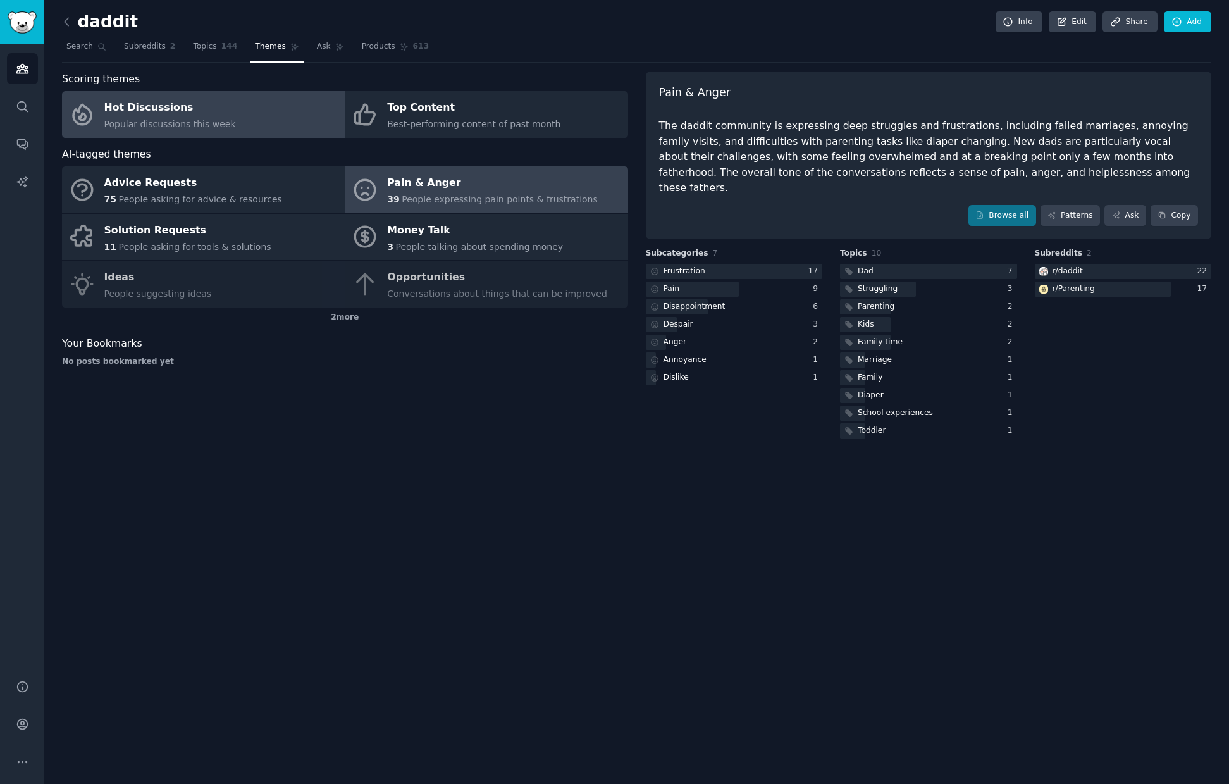
click at [218, 102] on div "Hot Discussions" at bounding box center [170, 108] width 132 height 20
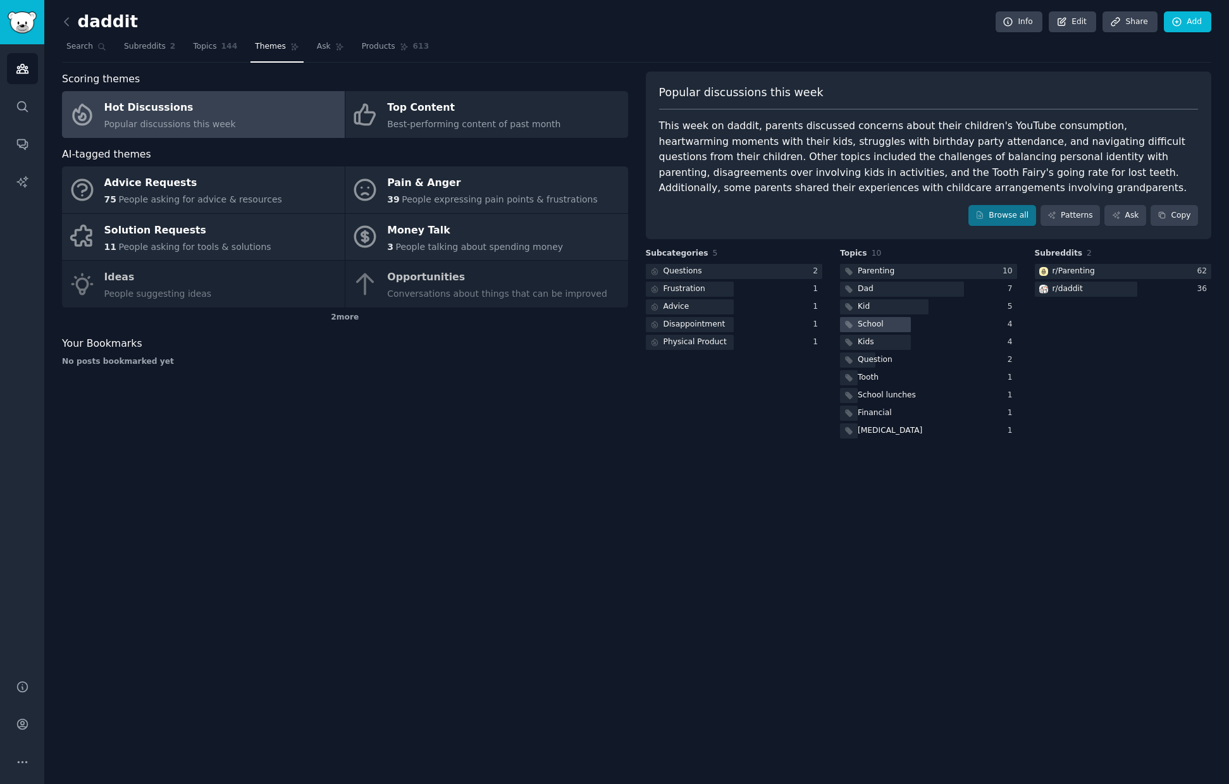
click at [873, 328] on div "School" at bounding box center [871, 324] width 26 height 11
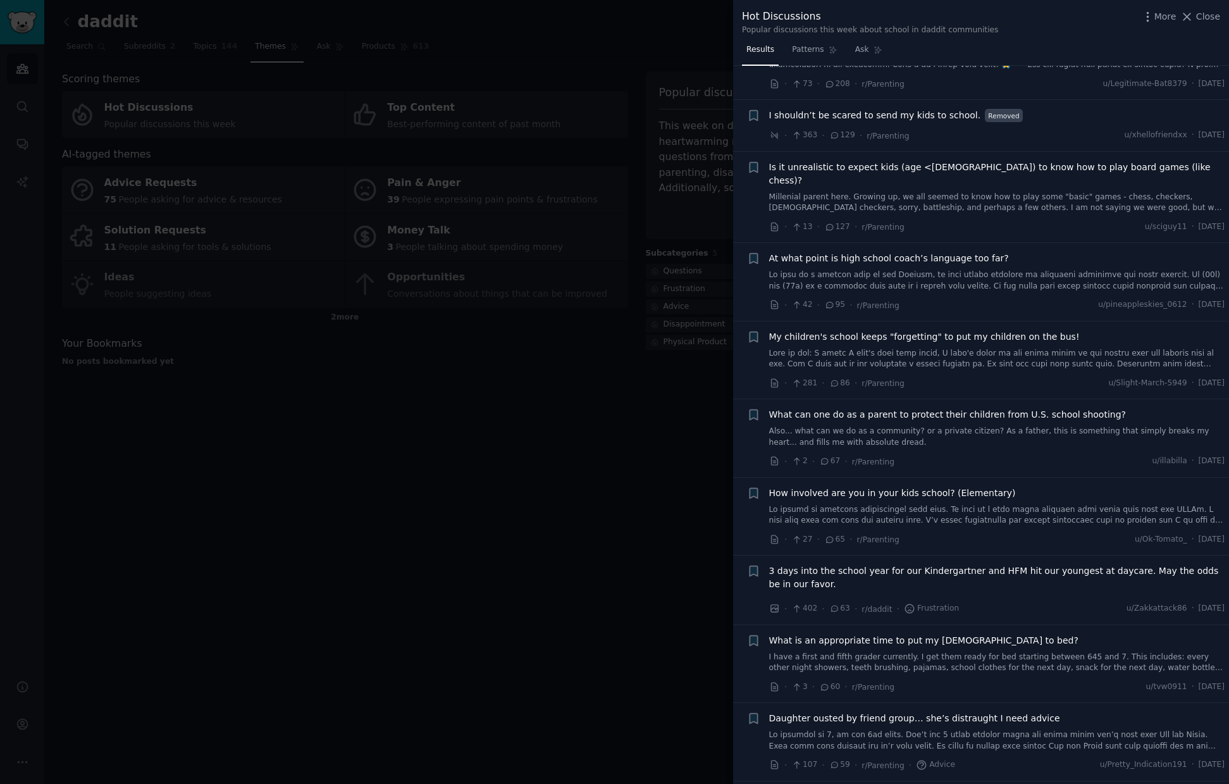
scroll to position [414, 0]
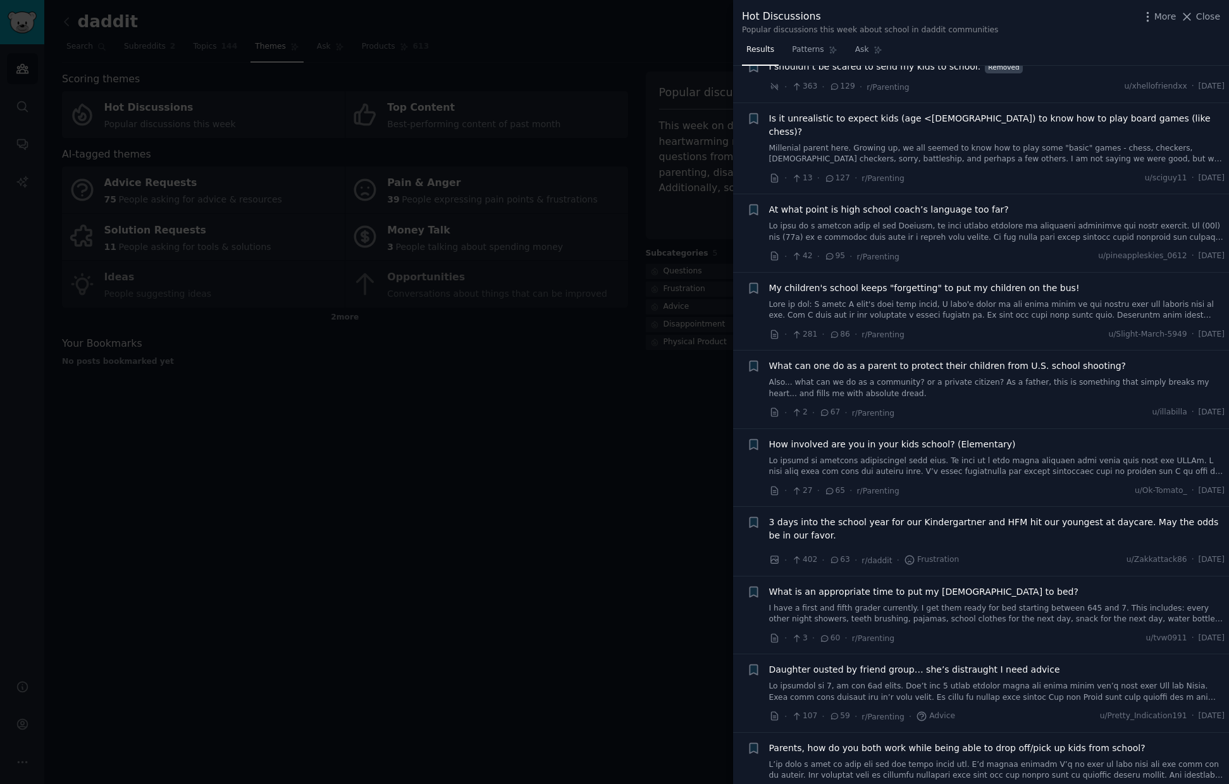
click at [483, 436] on div at bounding box center [614, 392] width 1229 height 784
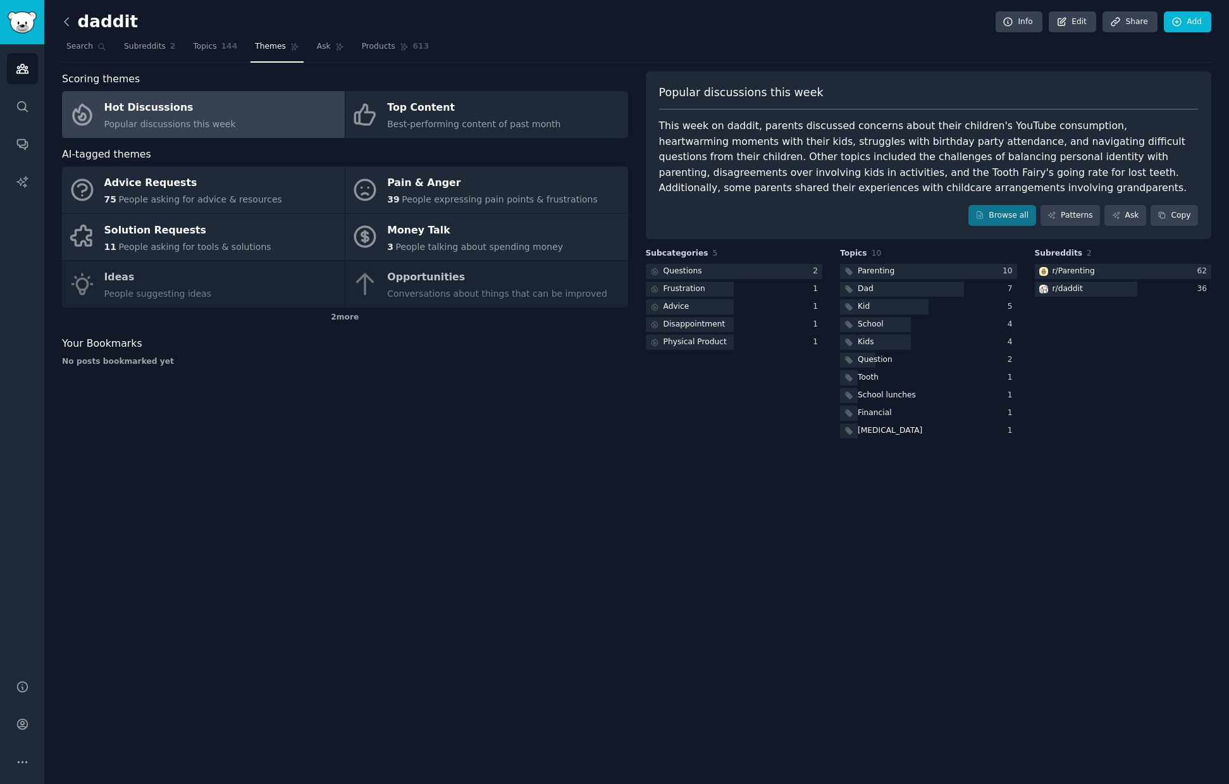
click at [71, 28] on icon at bounding box center [66, 21] width 13 height 13
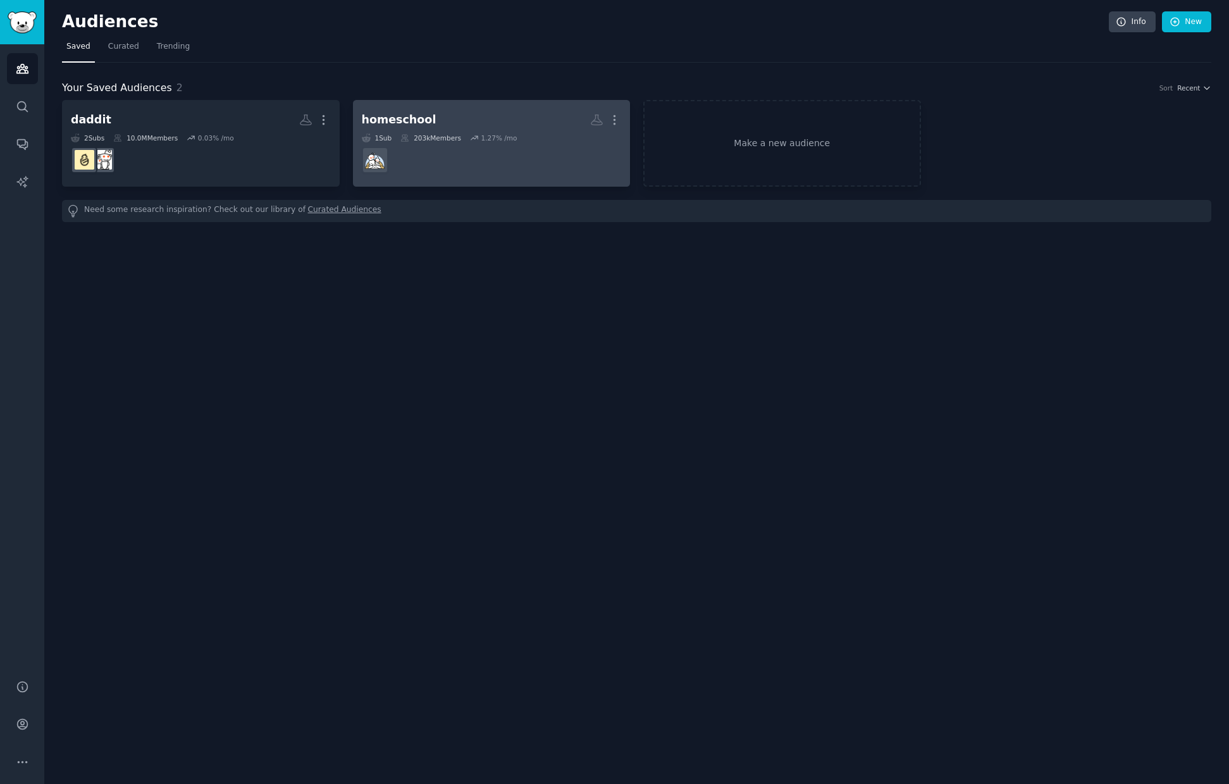
click at [445, 110] on h2 "homeschool More" at bounding box center [492, 120] width 260 height 22
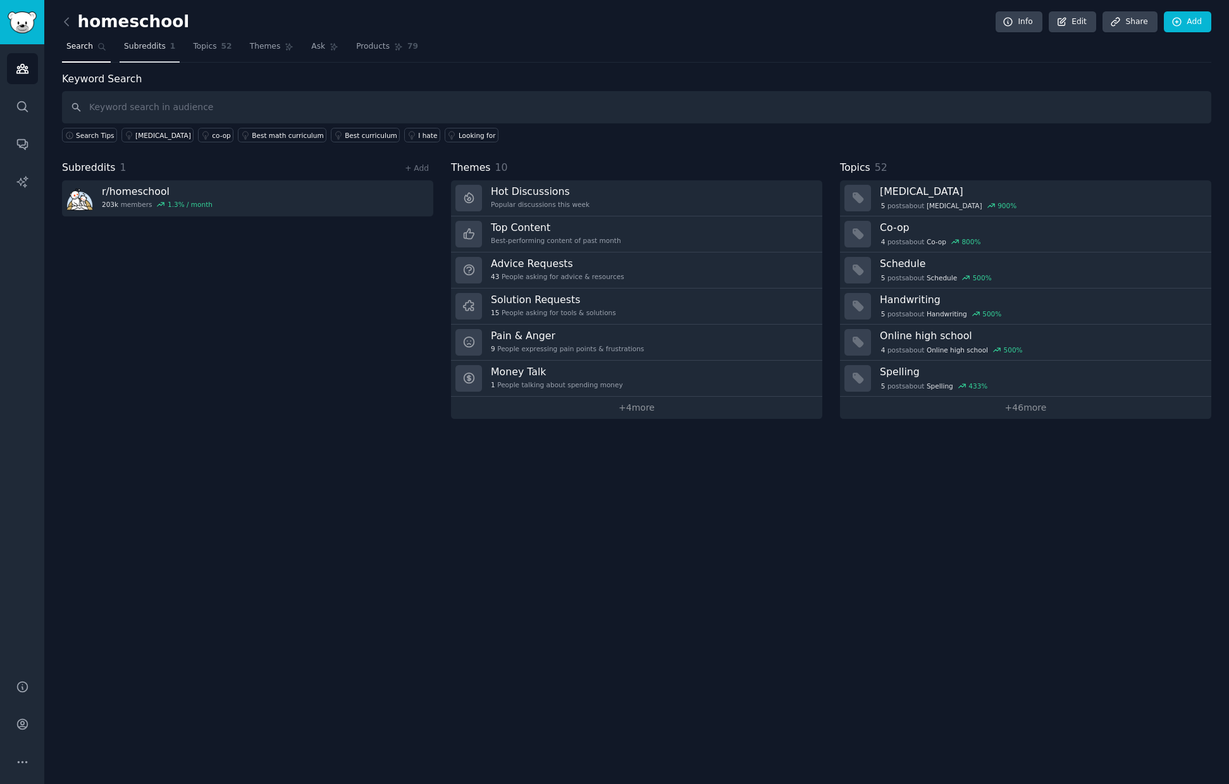
click at [156, 53] on link "Subreddits 1" at bounding box center [150, 50] width 60 height 26
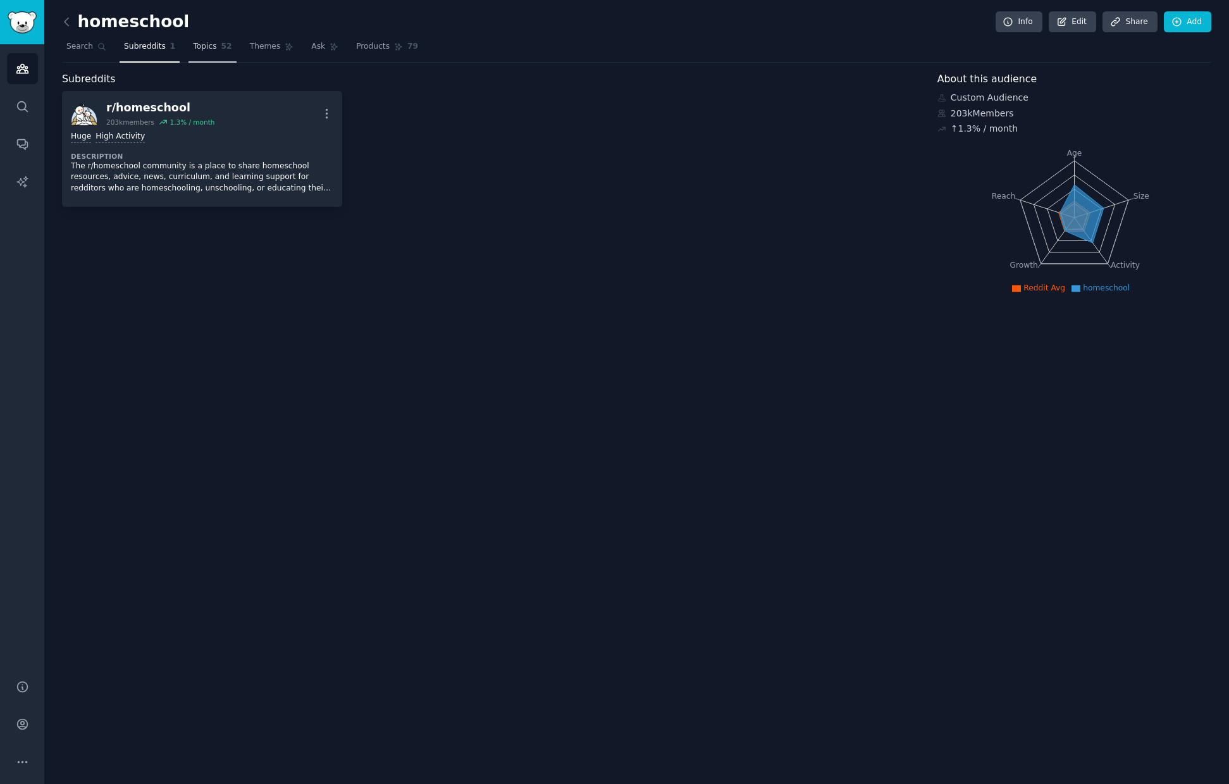
click at [204, 52] on link "Topics 52" at bounding box center [211, 50] width 47 height 26
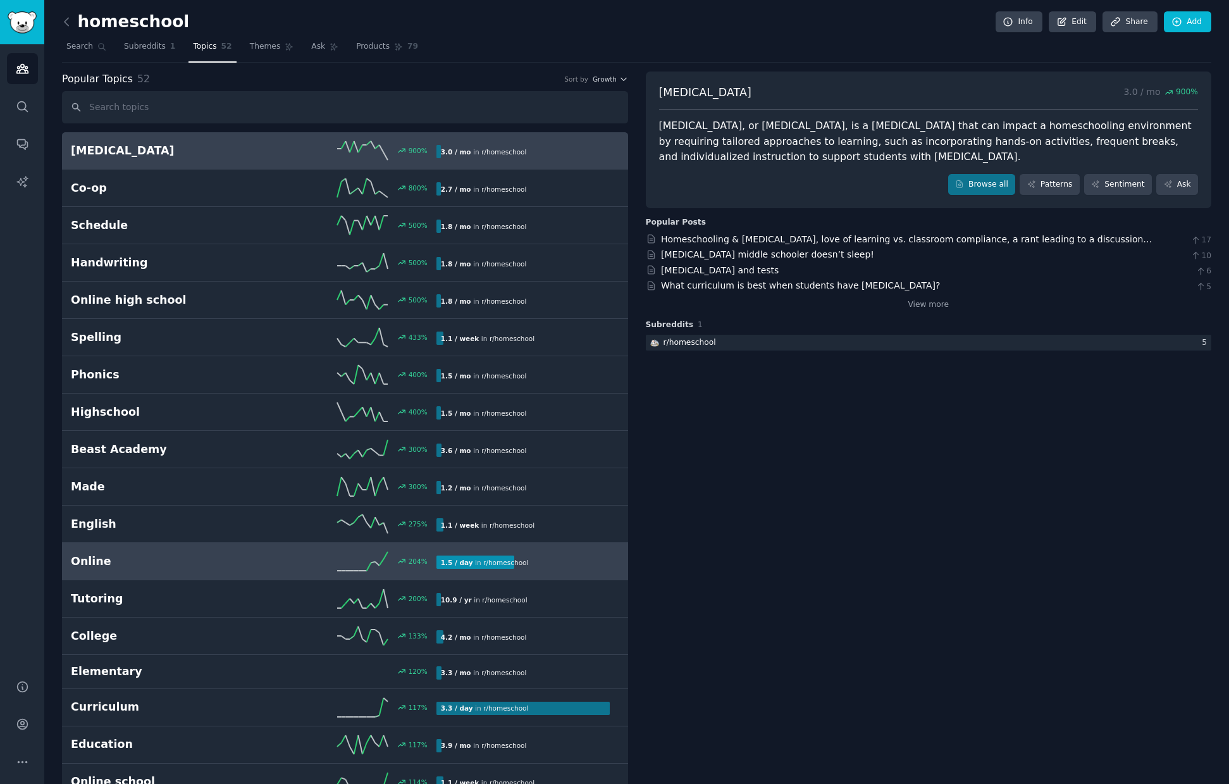
click at [164, 564] on h2 "Online" at bounding box center [162, 561] width 183 height 16
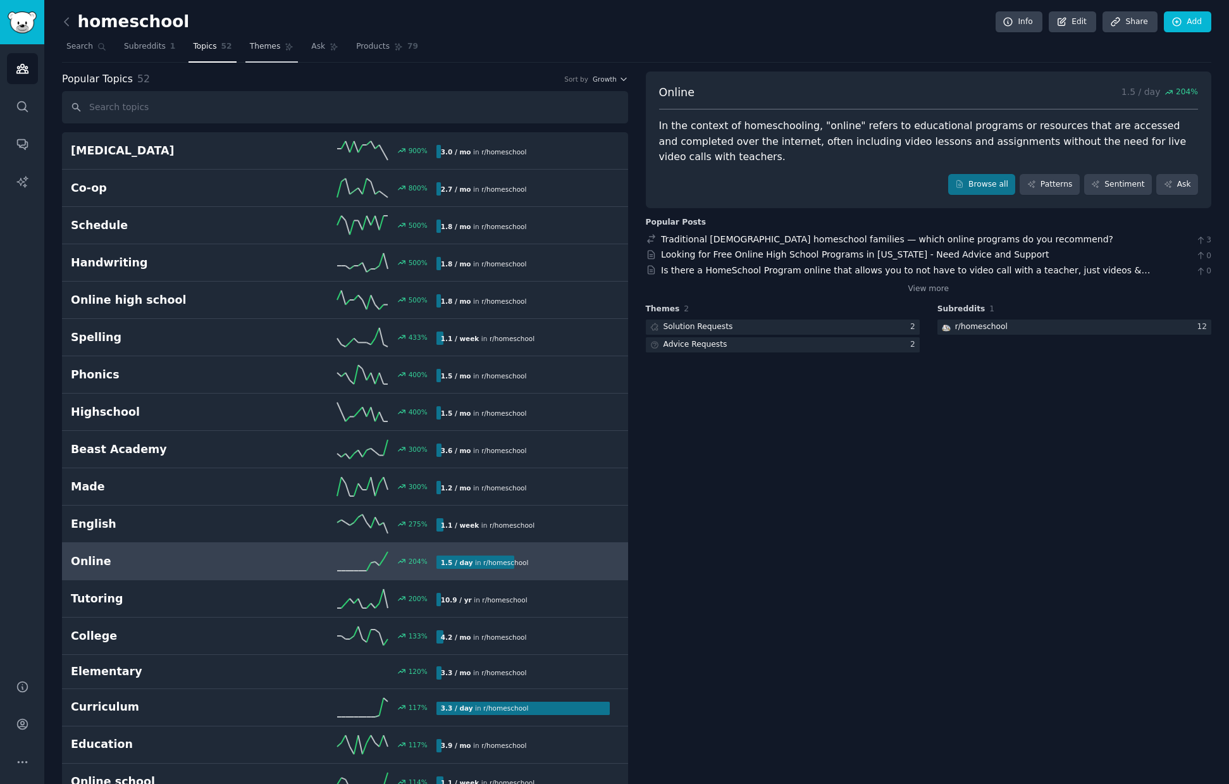
click at [256, 52] on span "Themes" at bounding box center [265, 46] width 31 height 11
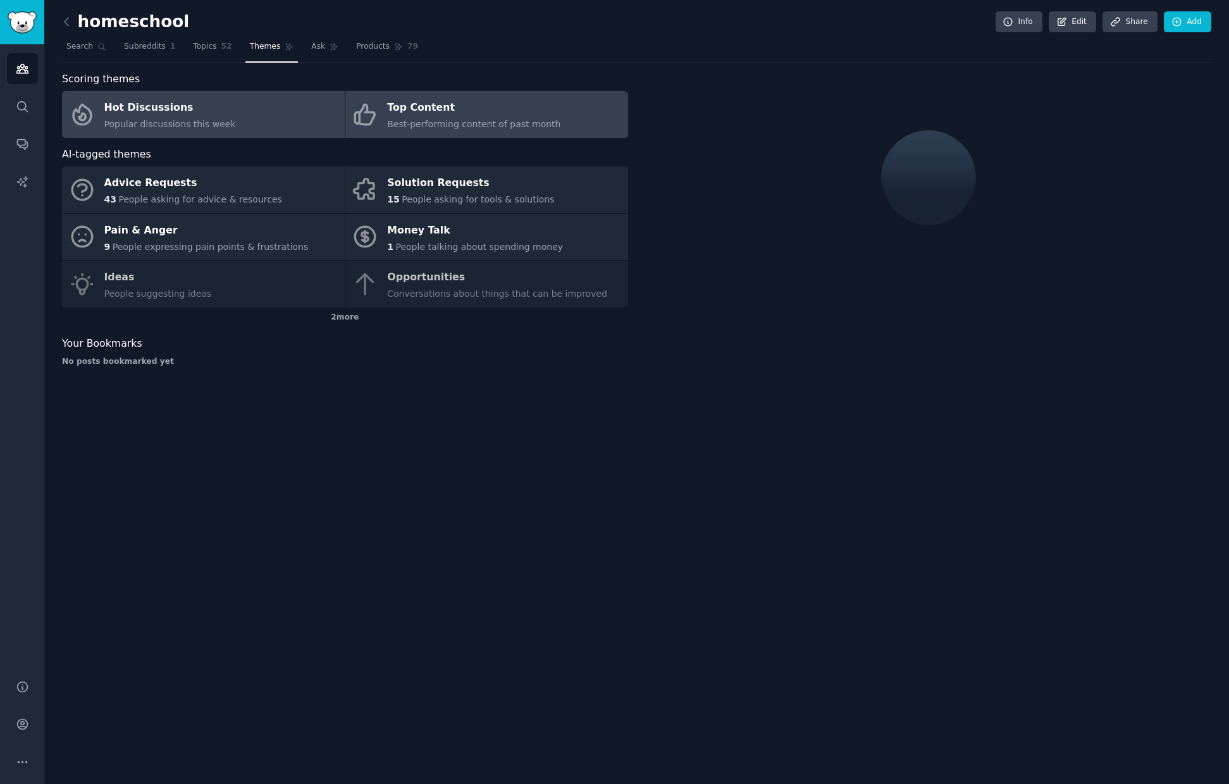
click at [394, 99] on div "Top Content" at bounding box center [473, 108] width 173 height 20
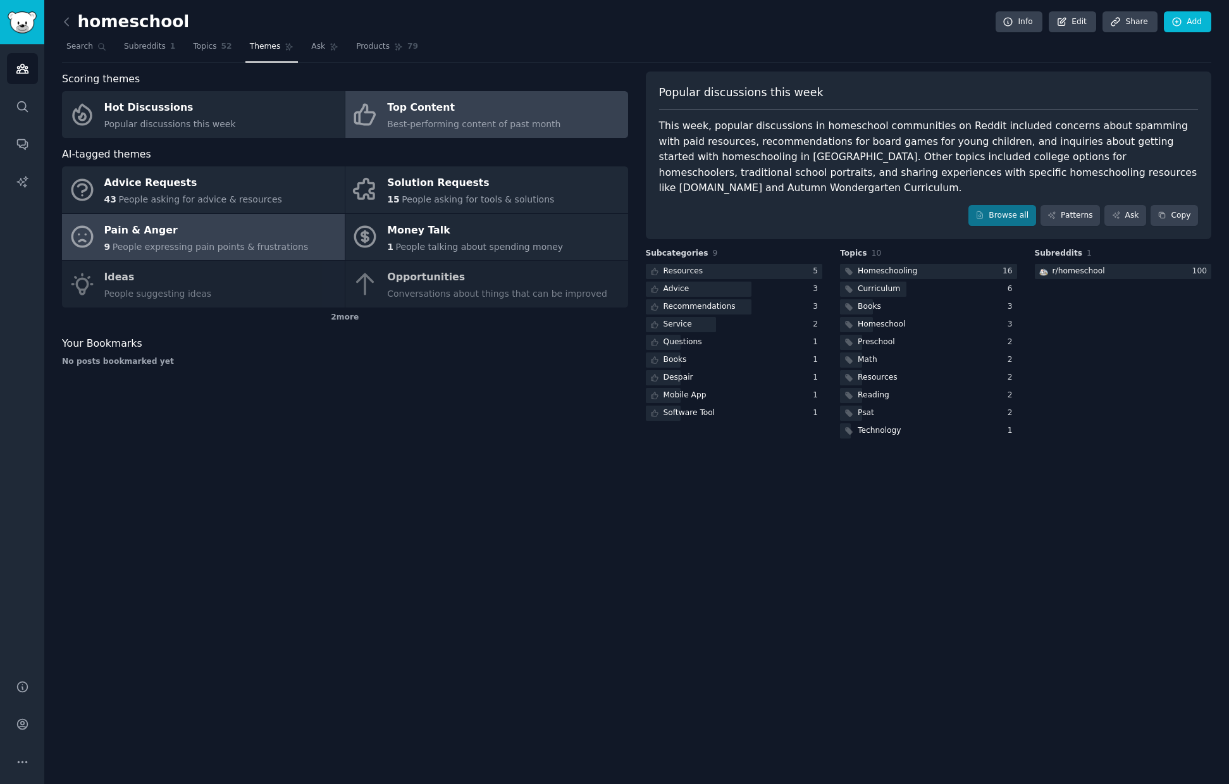
click at [213, 233] on div "Pain & Anger" at bounding box center [206, 230] width 204 height 20
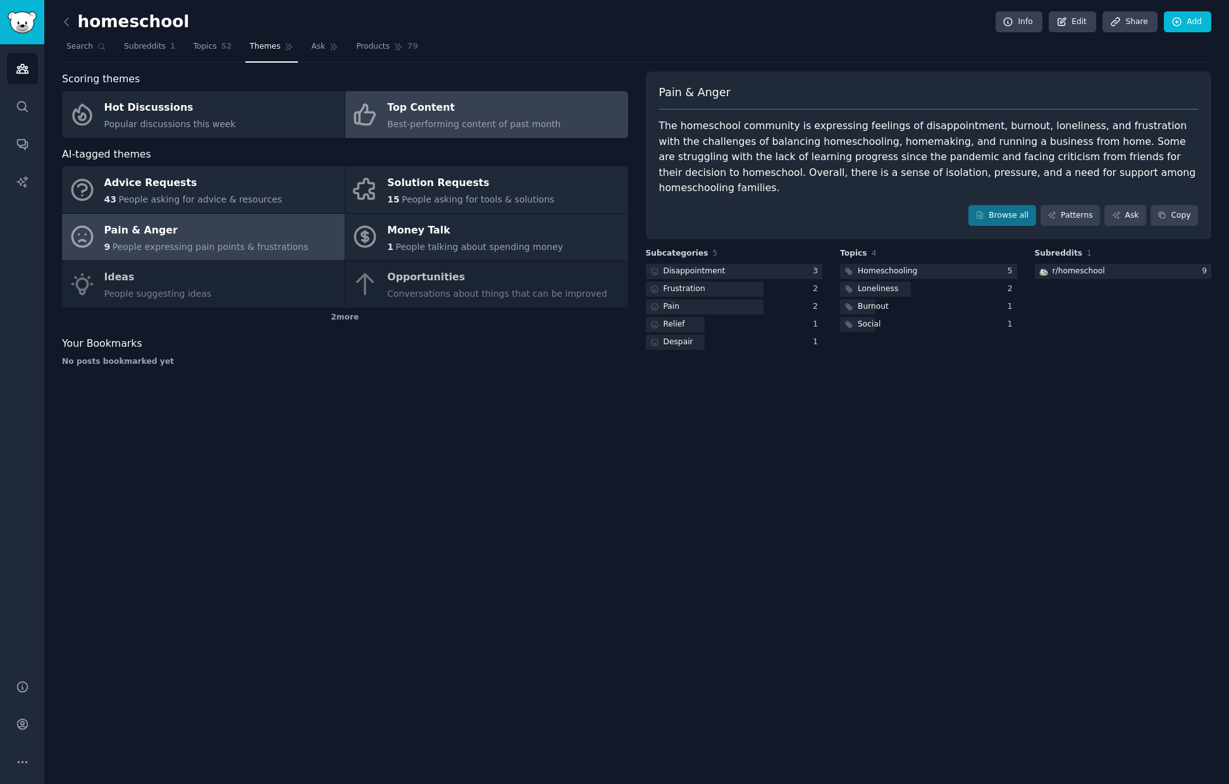
click at [400, 116] on div "Top Content" at bounding box center [473, 108] width 173 height 20
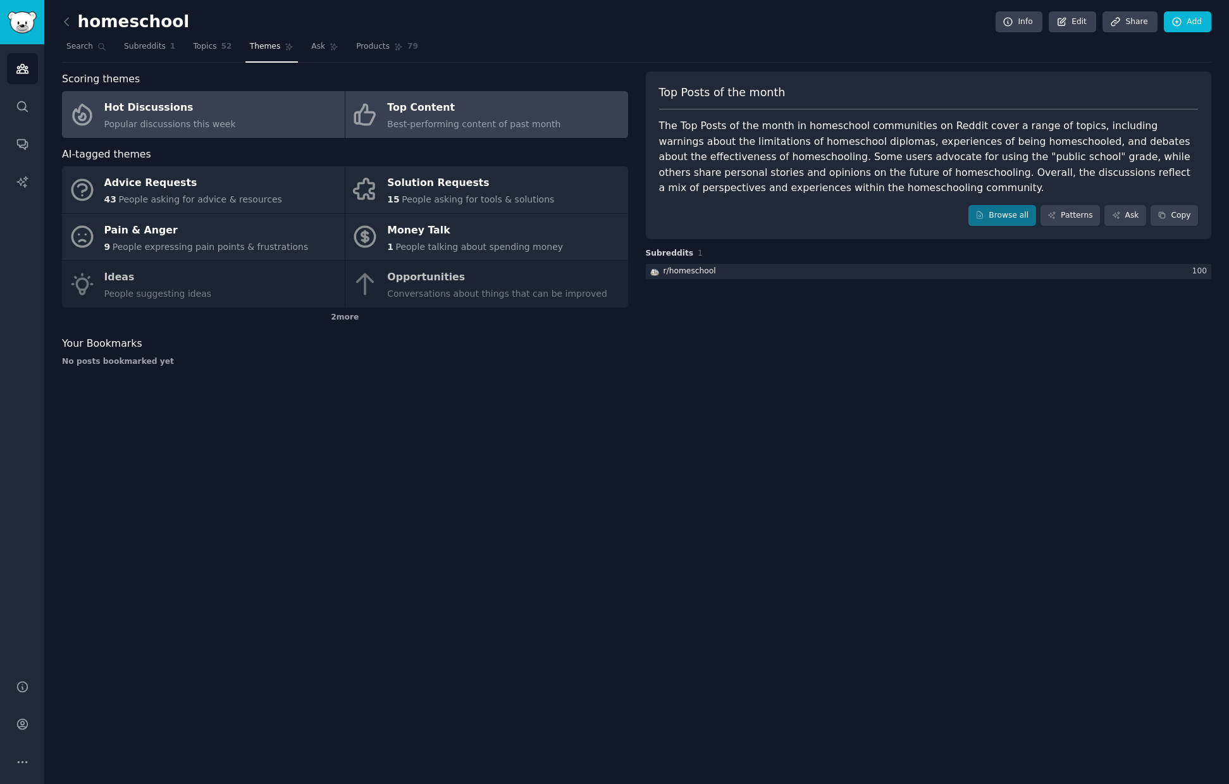
click at [242, 120] on link "Hot Discussions Popular discussions this week" at bounding box center [203, 114] width 283 height 47
